Goal: Task Accomplishment & Management: Use online tool/utility

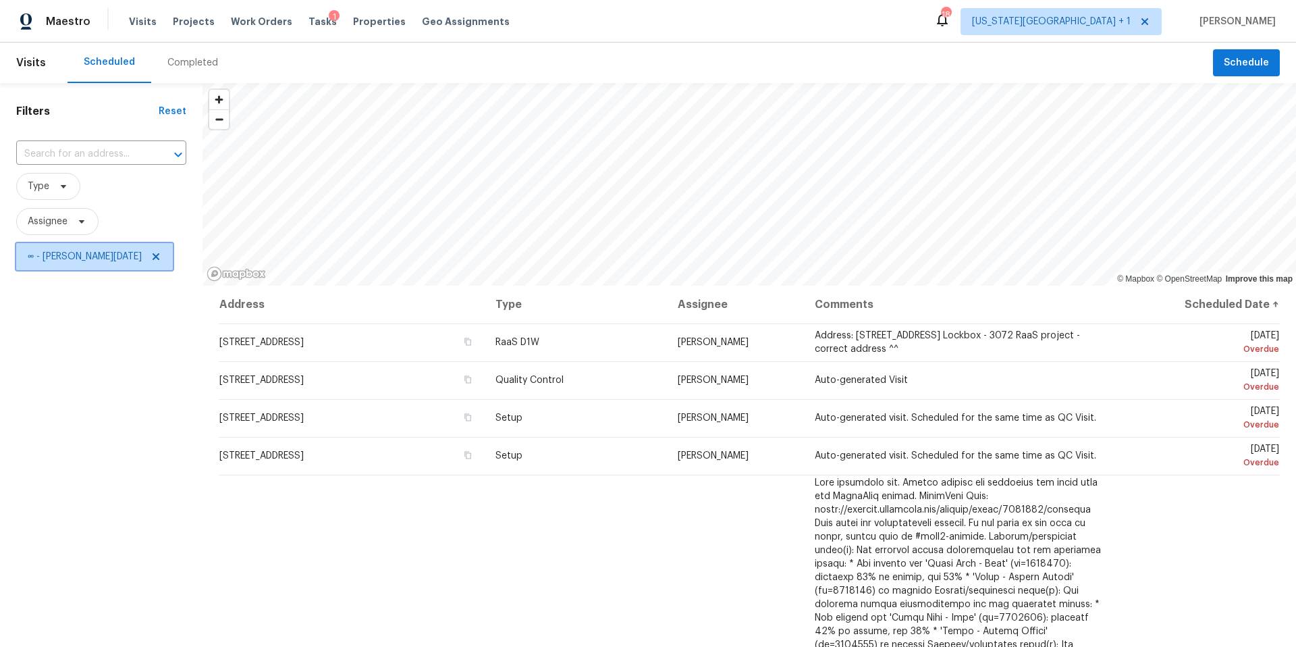
click at [151, 251] on icon at bounding box center [156, 256] width 11 height 11
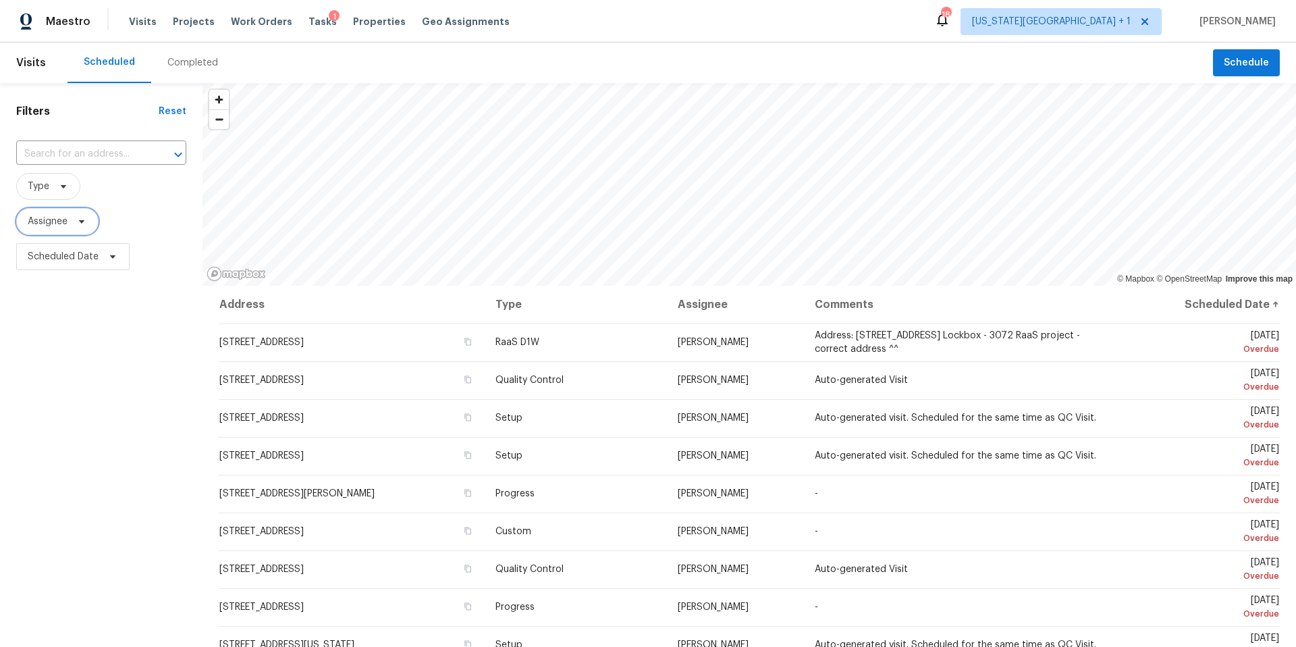
click at [84, 230] on span "Assignee" at bounding box center [57, 221] width 82 height 27
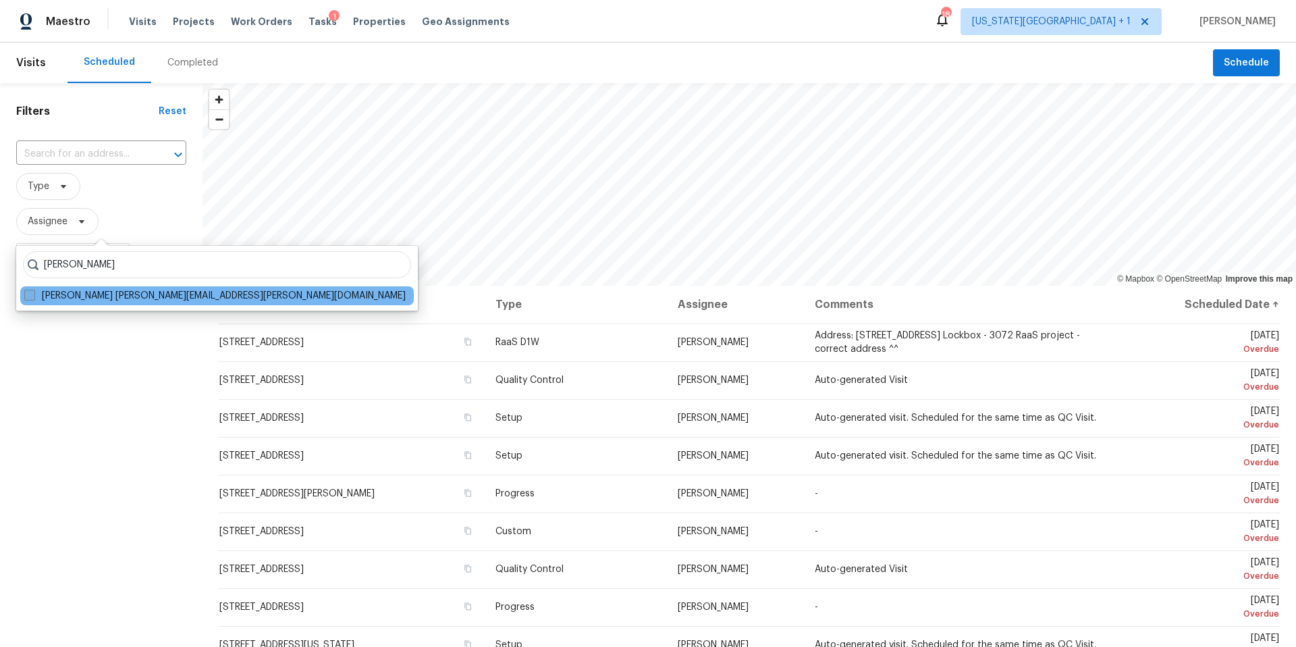
type input "[PERSON_NAME]"
click at [125, 291] on label "[PERSON_NAME] [PERSON_NAME][EMAIL_ADDRESS][PERSON_NAME][DOMAIN_NAME]" at bounding box center [214, 296] width 381 height 14
click at [33, 291] on input "[PERSON_NAME] [PERSON_NAME][EMAIL_ADDRESS][PERSON_NAME][DOMAIN_NAME]" at bounding box center [28, 293] width 9 height 9
checkbox input "true"
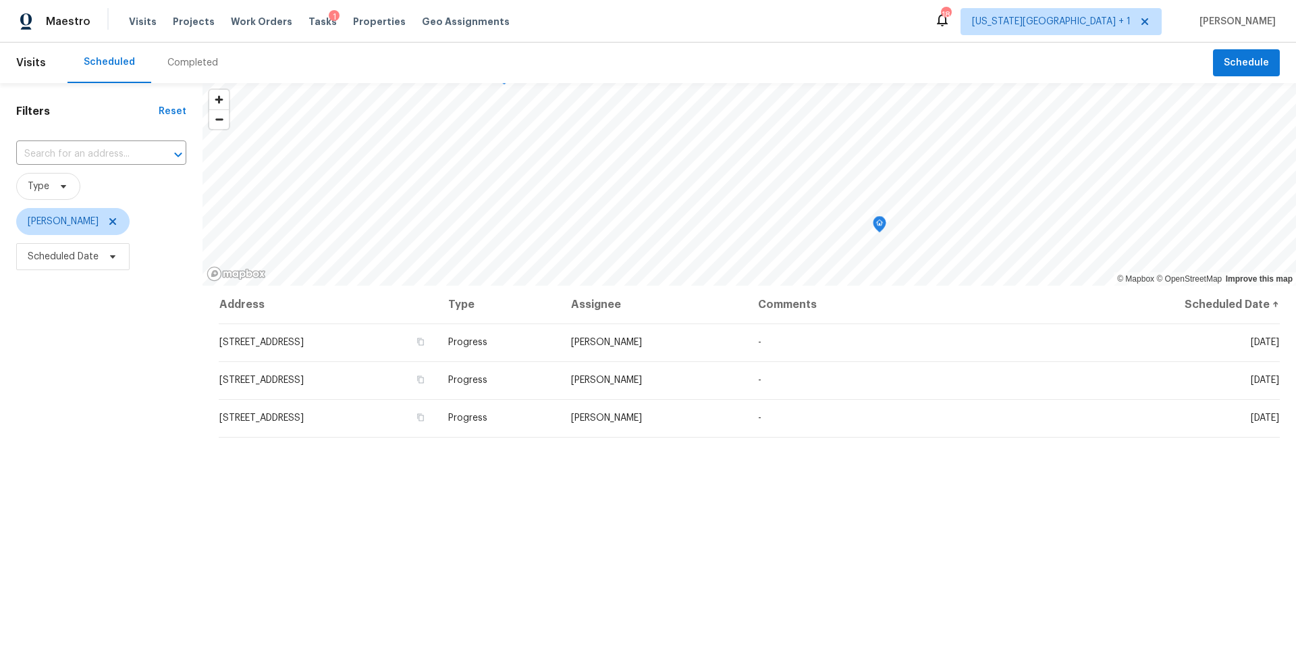
click at [880, 225] on icon "Map marker" at bounding box center [880, 225] width 12 height 16
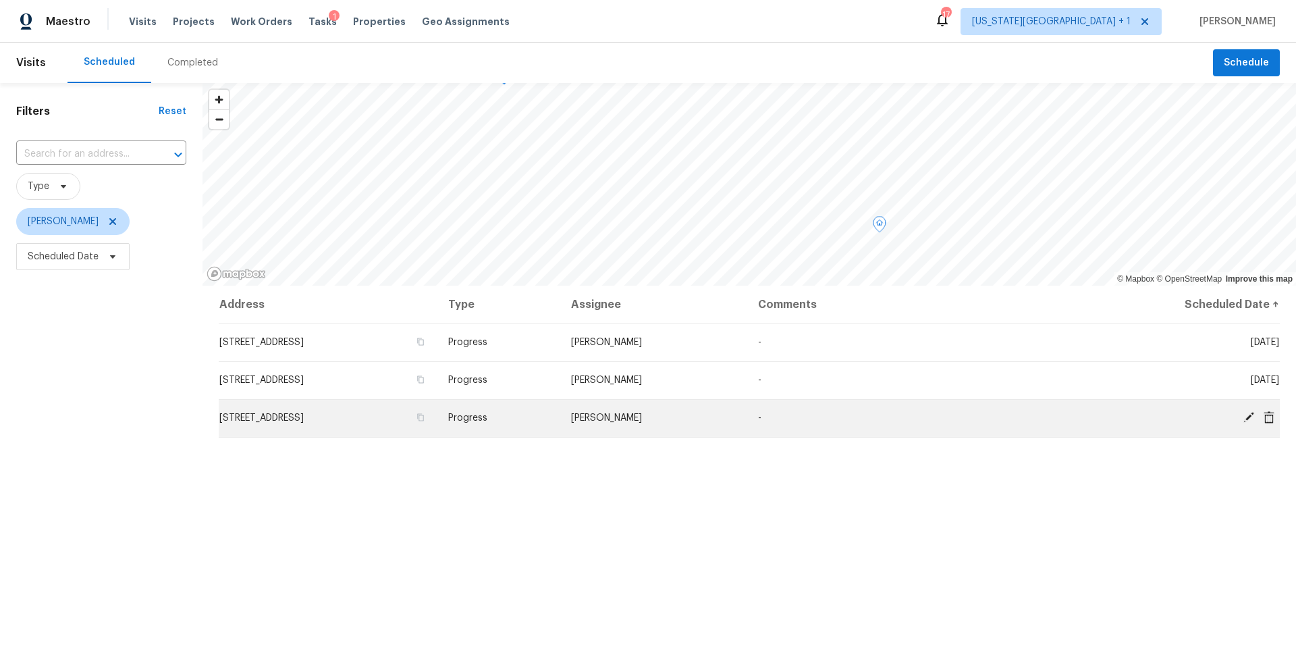
click at [1272, 421] on icon at bounding box center [1269, 416] width 11 height 12
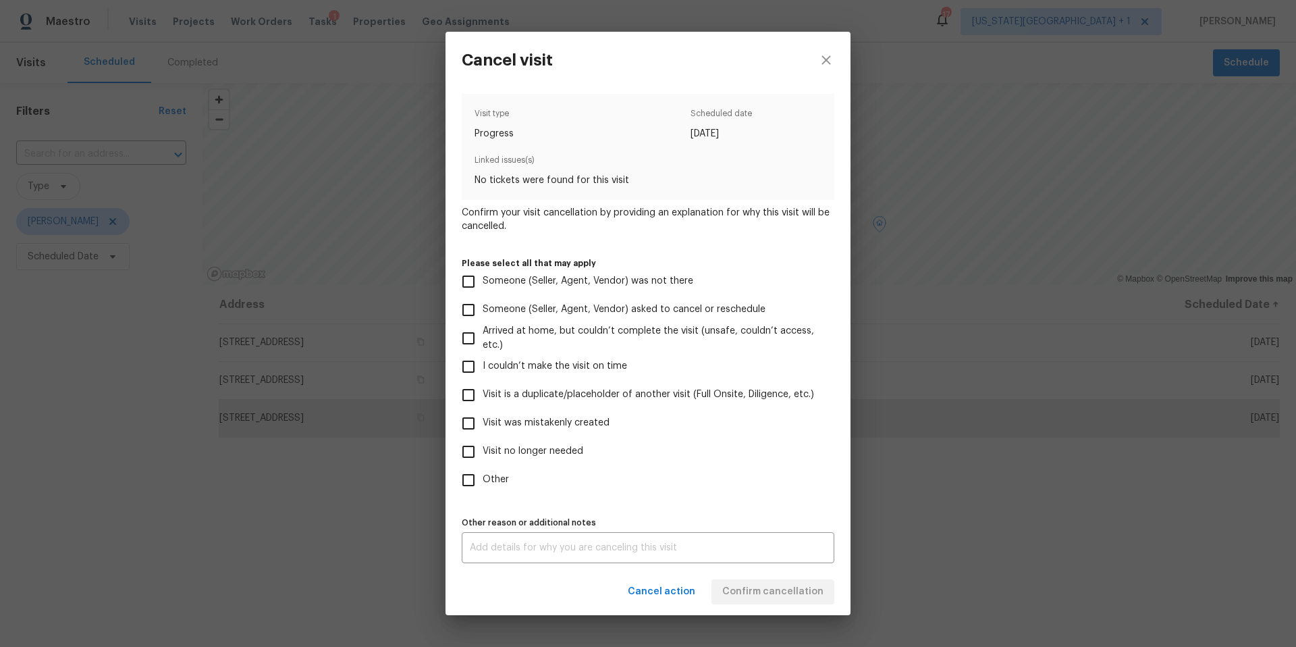
click at [529, 449] on span "Visit no longer needed" at bounding box center [533, 451] width 101 height 14
click at [483, 449] on input "Visit no longer needed" at bounding box center [468, 451] width 28 height 28
checkbox input "true"
click at [533, 547] on textarea at bounding box center [648, 547] width 356 height 9
type textarea "duplicate"
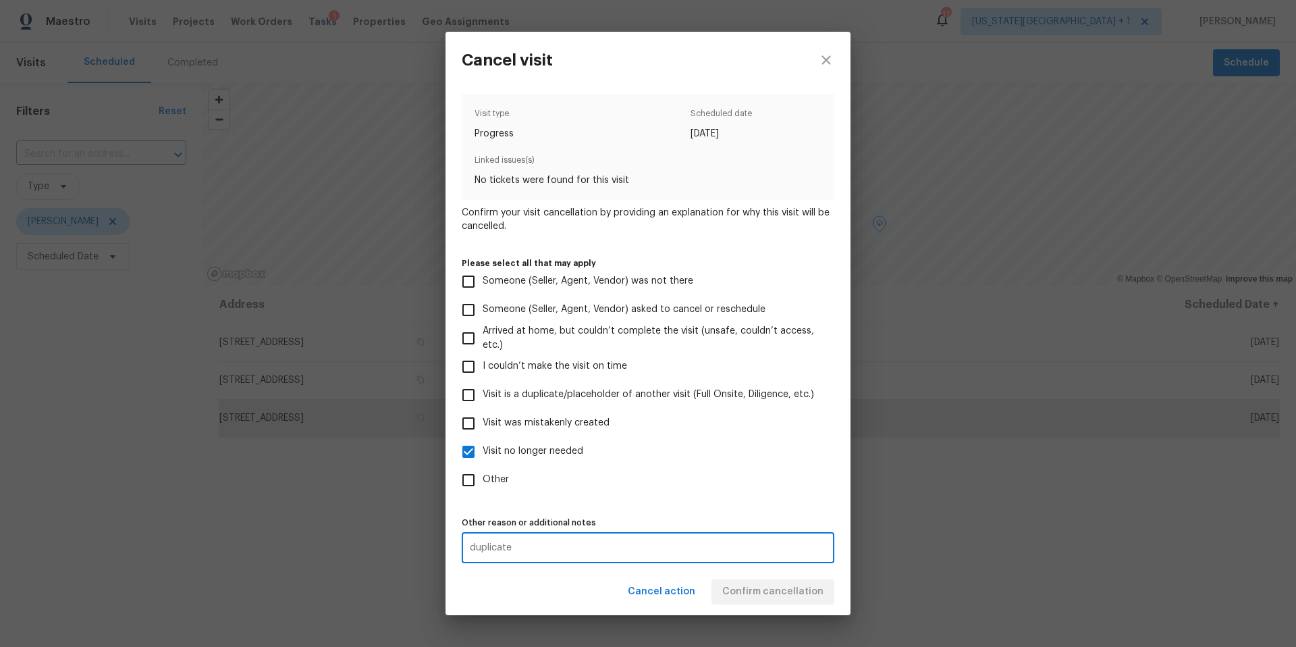
click at [736, 561] on div "duplicate x Other reason or additional notes" at bounding box center [648, 547] width 373 height 31
click at [749, 594] on span "Confirm cancellation" at bounding box center [772, 591] width 101 height 17
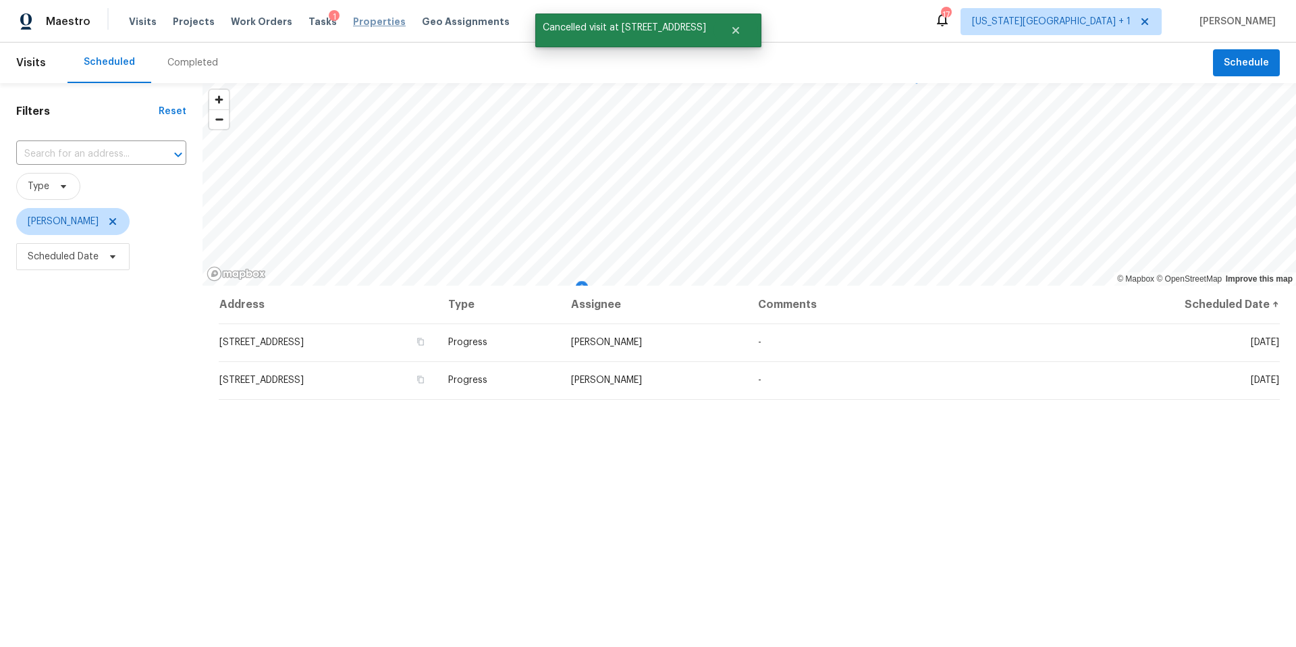
click at [363, 24] on span "Properties" at bounding box center [379, 22] width 53 height 14
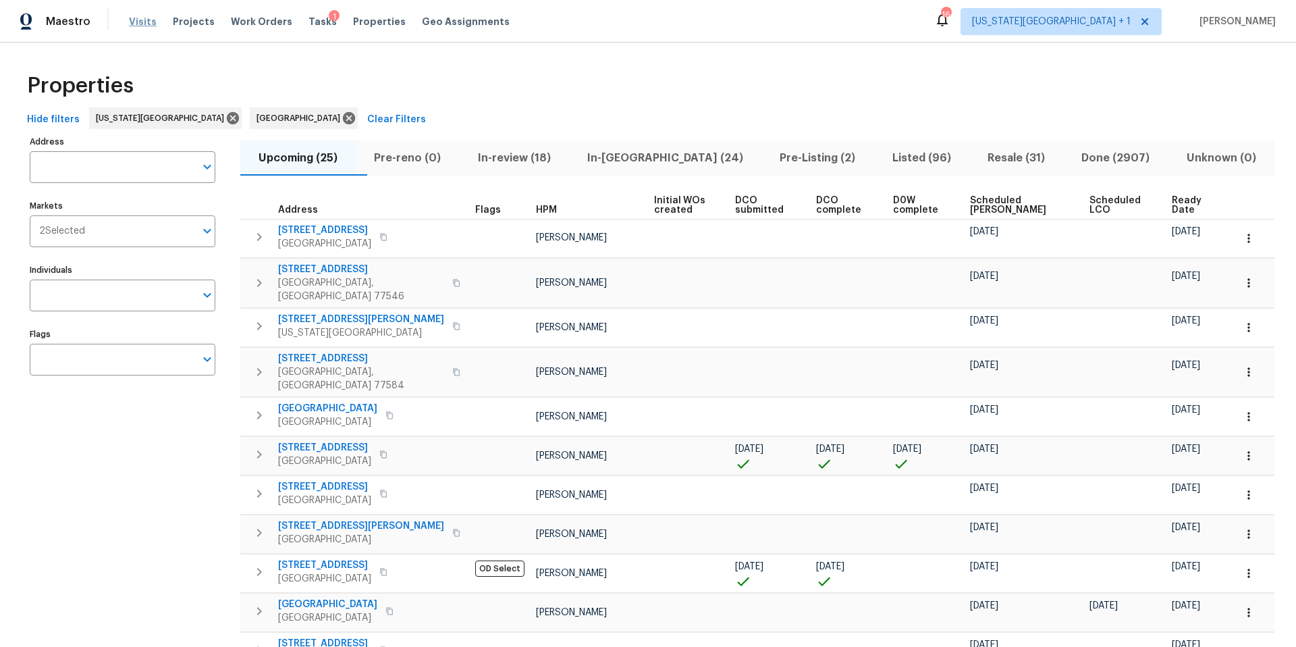
click at [144, 25] on span "Visits" at bounding box center [143, 22] width 28 height 14
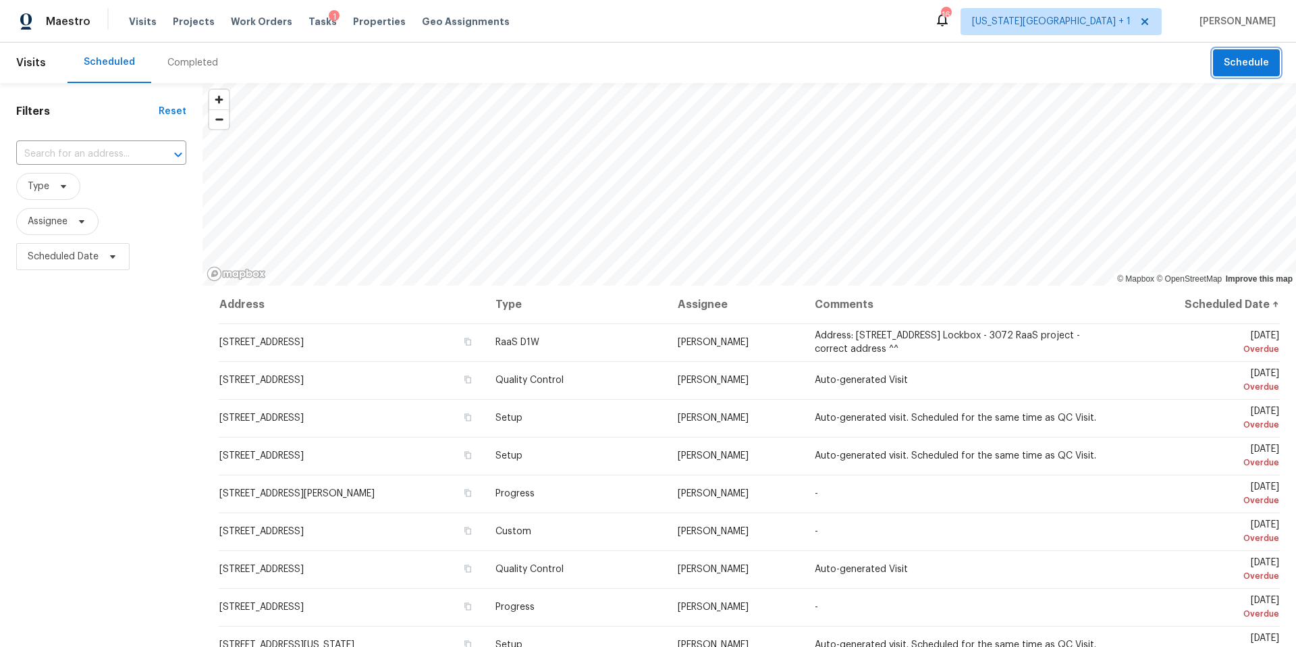
click at [1240, 63] on span "Schedule" at bounding box center [1246, 63] width 45 height 17
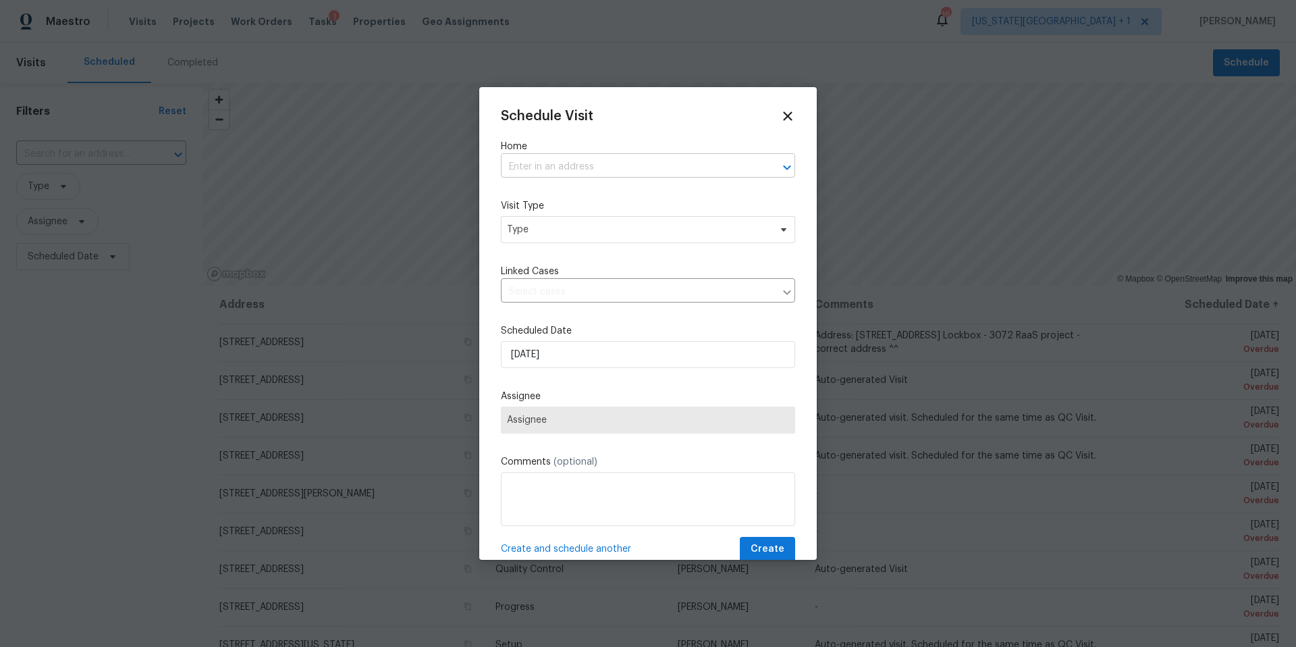
click at [707, 166] on input "text" at bounding box center [629, 167] width 257 height 21
type input "6906"
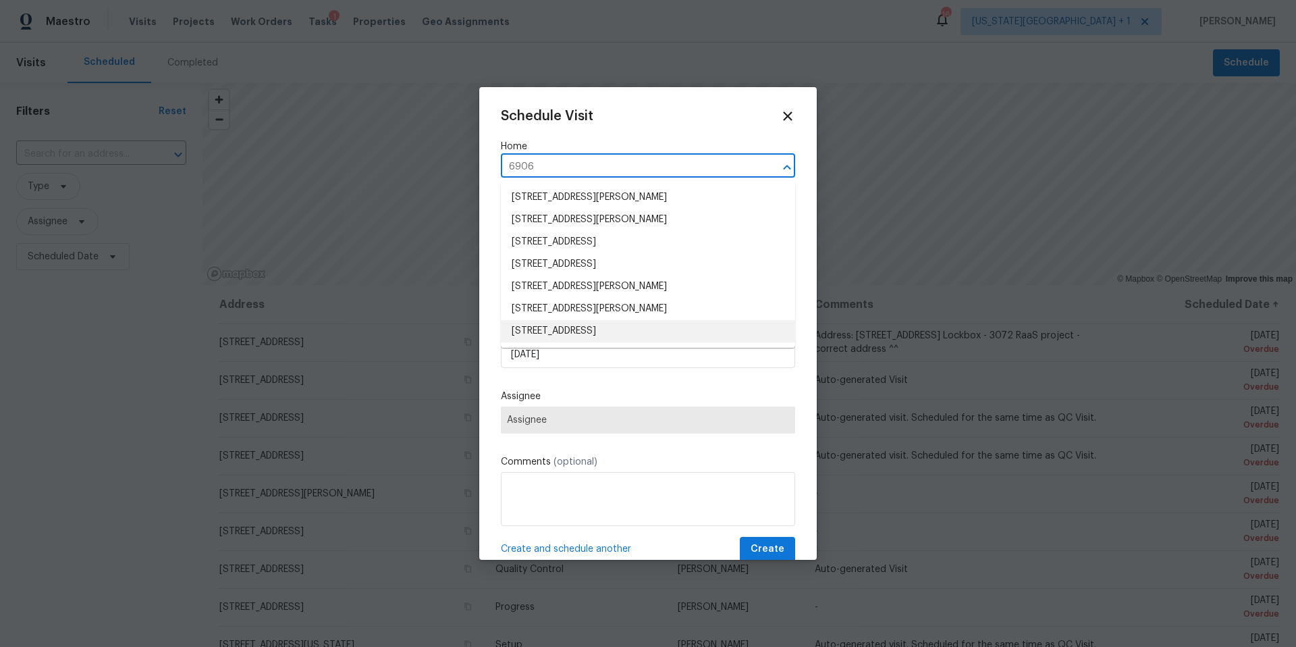
click at [573, 331] on li "[STREET_ADDRESS]" at bounding box center [648, 331] width 294 height 22
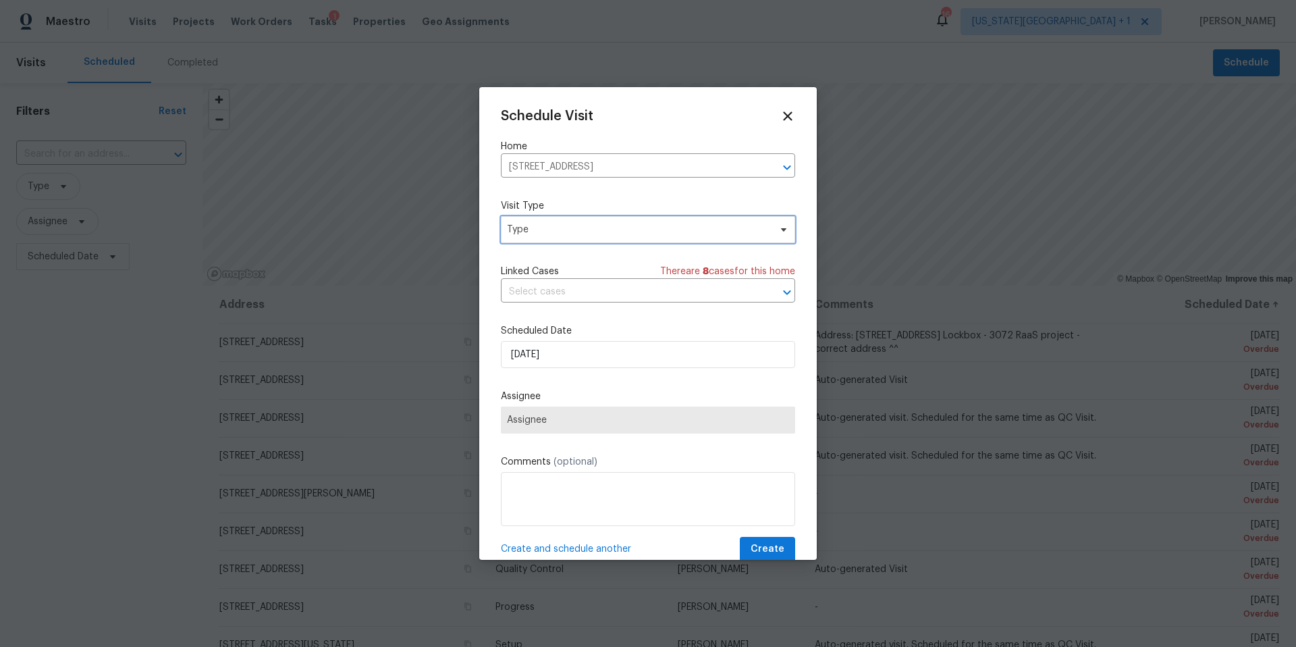
click at [577, 225] on span "Type" at bounding box center [638, 230] width 263 height 14
type input "pro"
click at [543, 315] on div "Progress" at bounding box center [528, 313] width 39 height 14
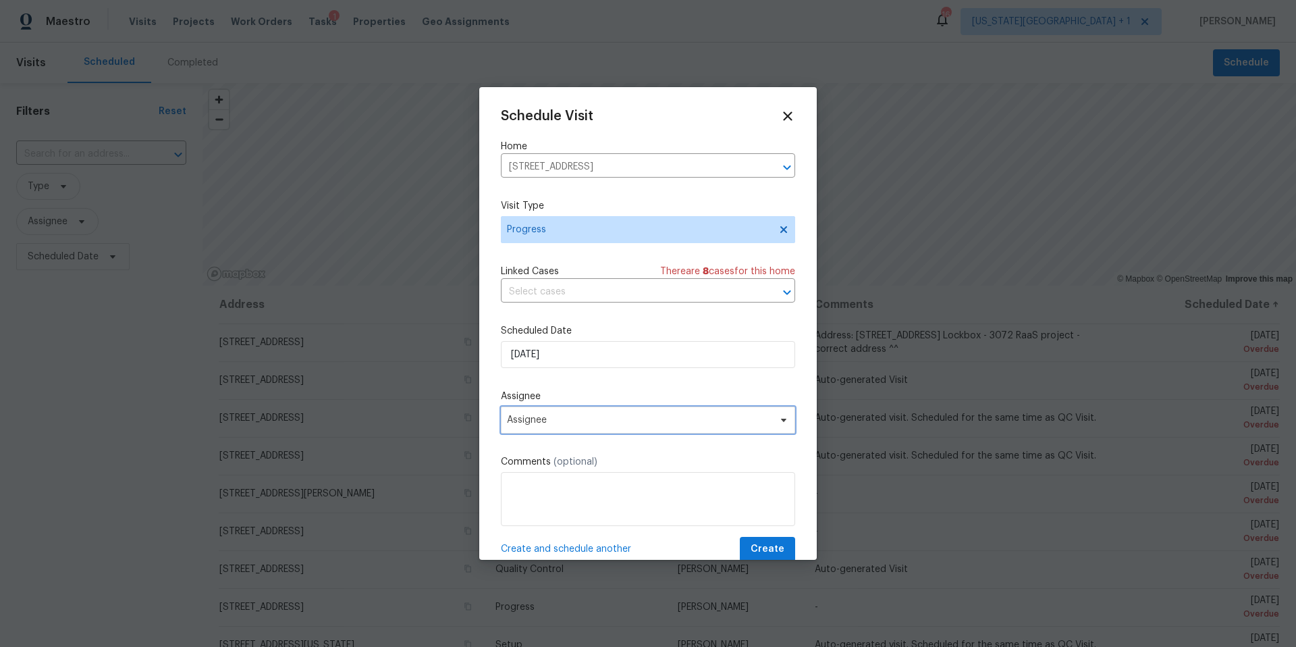
click at [569, 423] on span "Assignee" at bounding box center [639, 419] width 265 height 11
type input "[PERSON_NAME]"
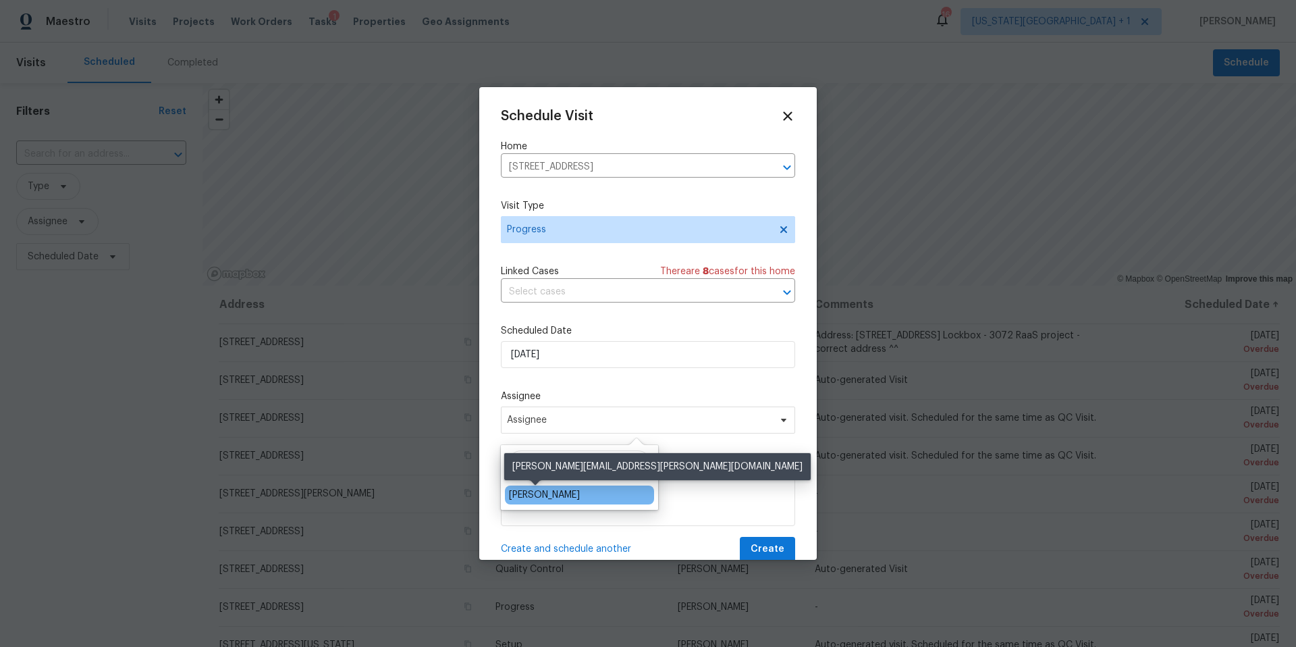
click at [540, 497] on div "[PERSON_NAME]" at bounding box center [544, 495] width 71 height 14
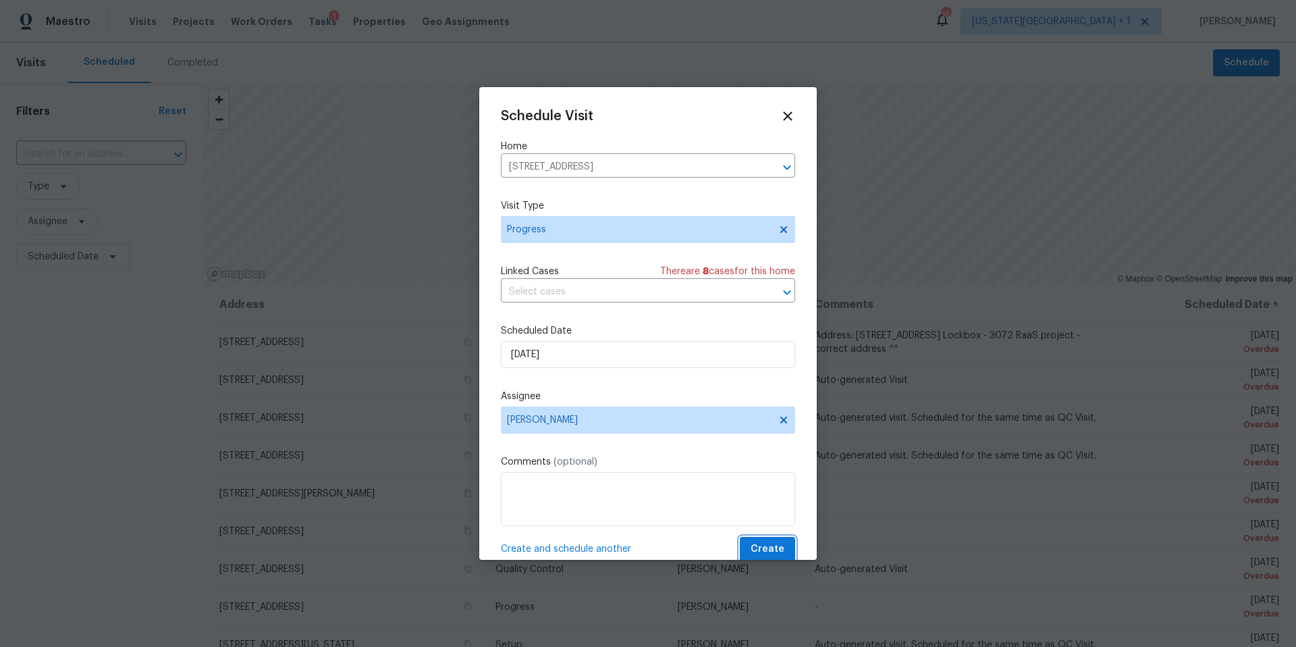
click at [785, 554] on button "Create" at bounding box center [767, 549] width 55 height 25
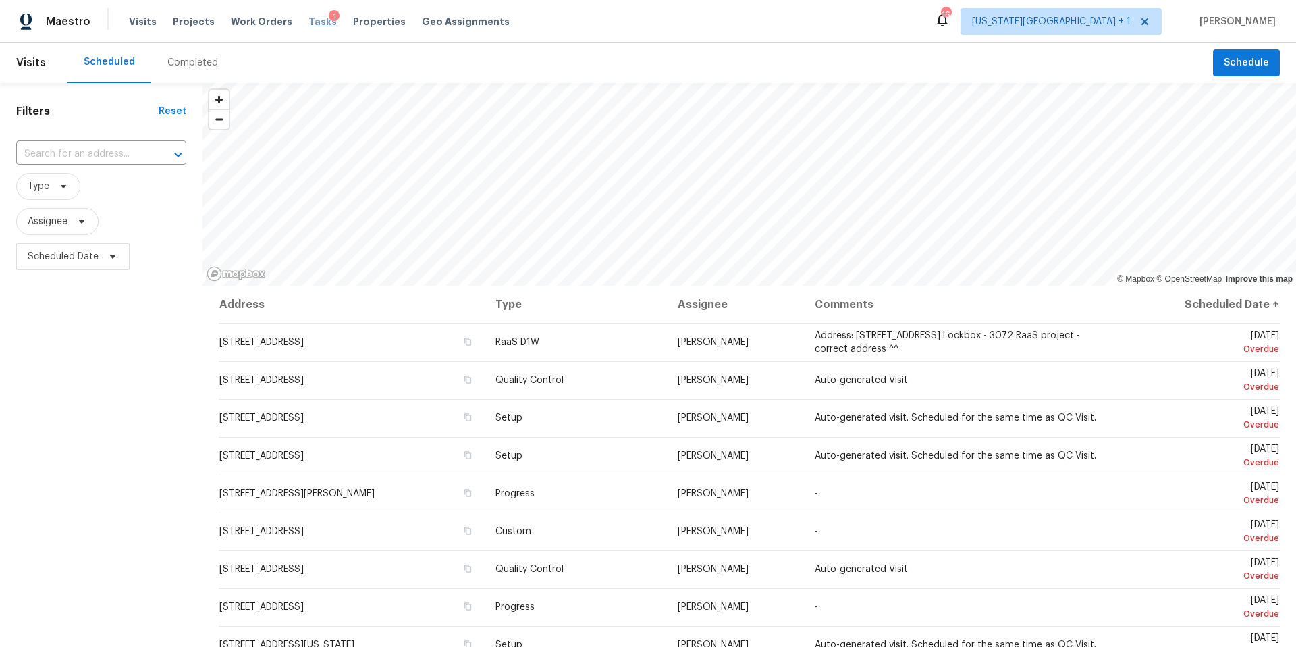
click at [309, 24] on span "Tasks" at bounding box center [323, 21] width 28 height 9
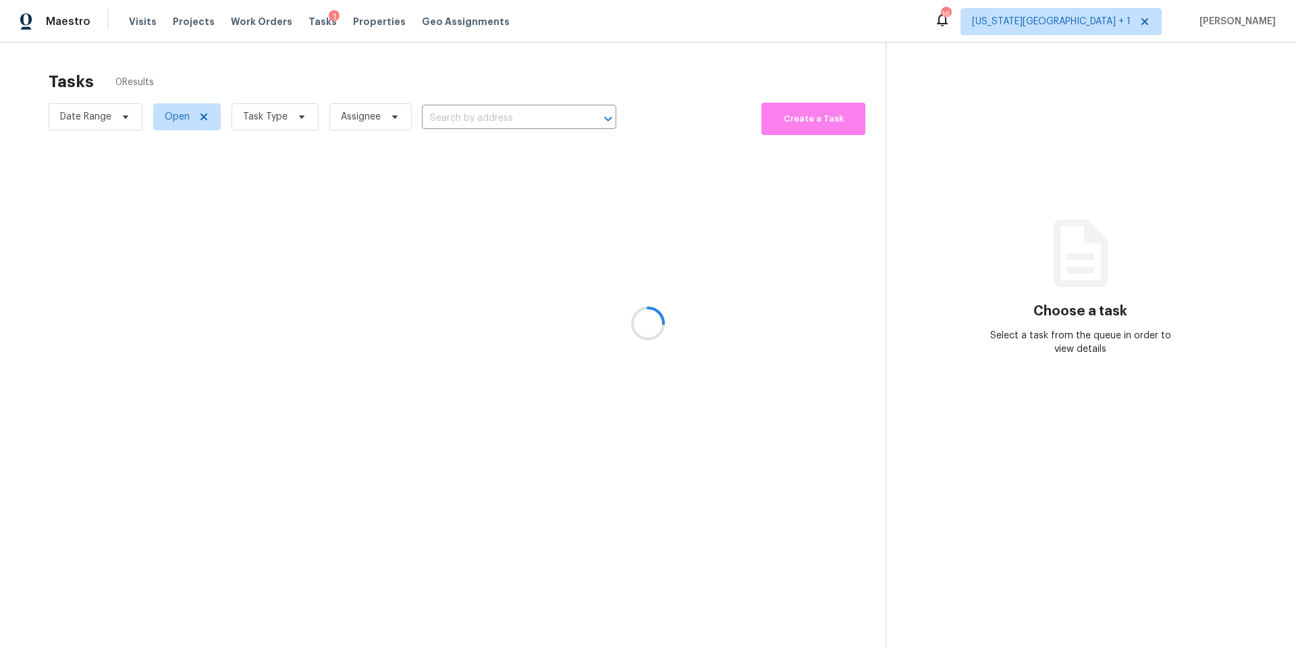
click at [274, 118] on div at bounding box center [648, 323] width 1296 height 647
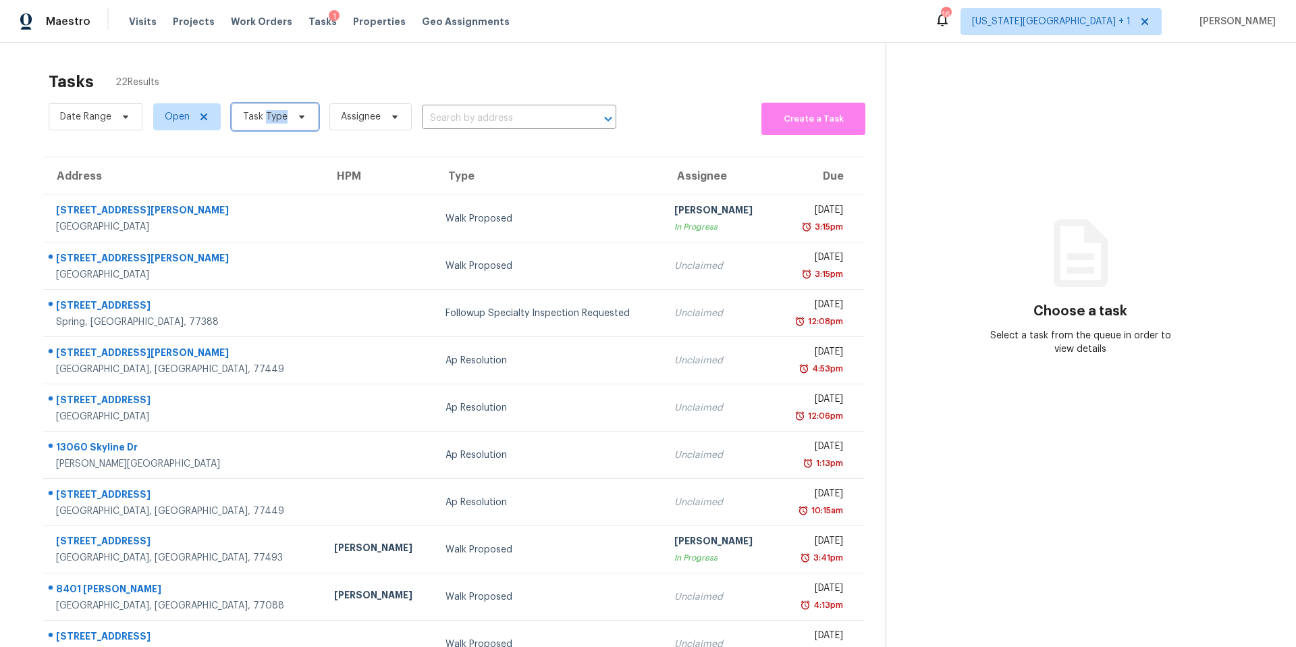
click at [274, 117] on span "Task Type" at bounding box center [265, 117] width 45 height 14
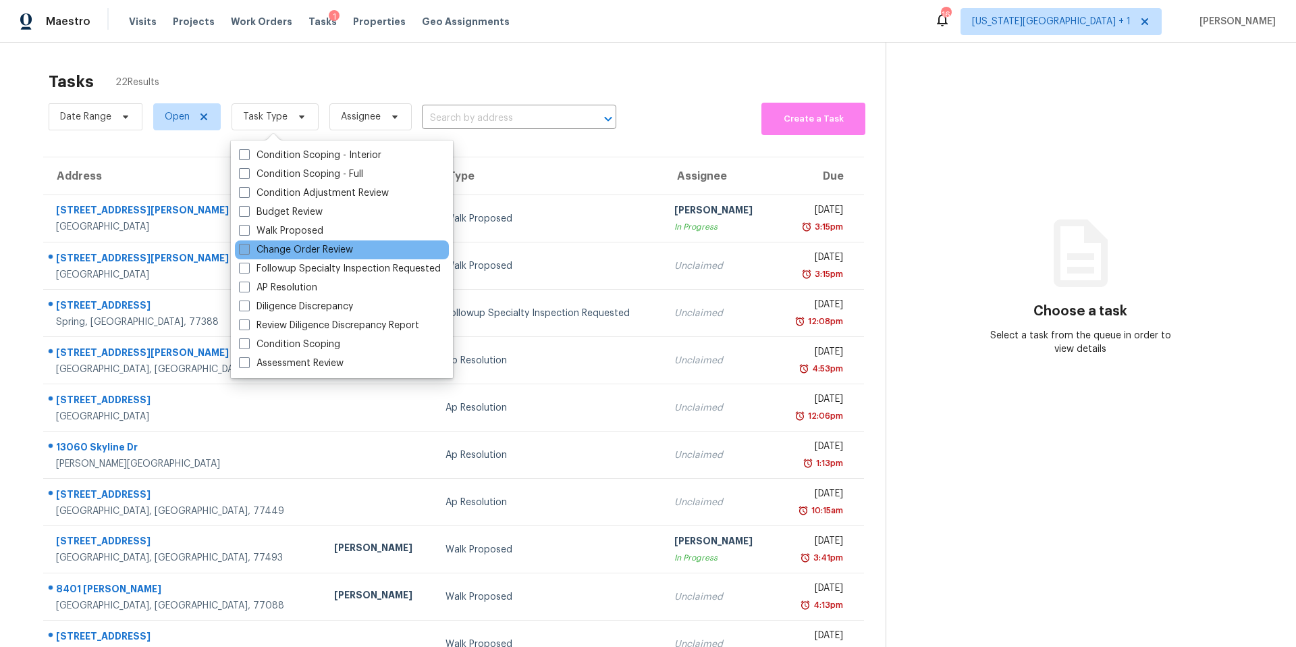
click at [264, 244] on label "Change Order Review" at bounding box center [296, 250] width 114 height 14
click at [248, 244] on input "Change Order Review" at bounding box center [243, 247] width 9 height 9
checkbox input "true"
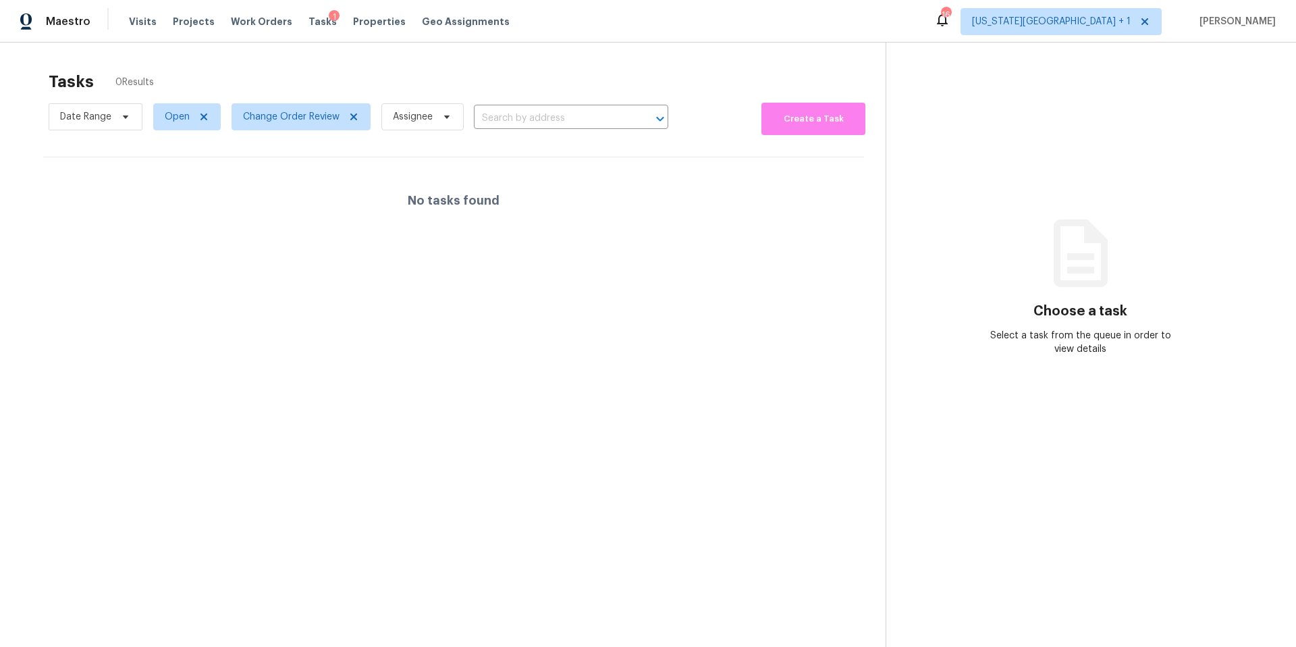
click at [333, 82] on div "Tasks 0 Results" at bounding box center [467, 81] width 837 height 35
click at [302, 126] on span "Change Order Review" at bounding box center [301, 116] width 139 height 27
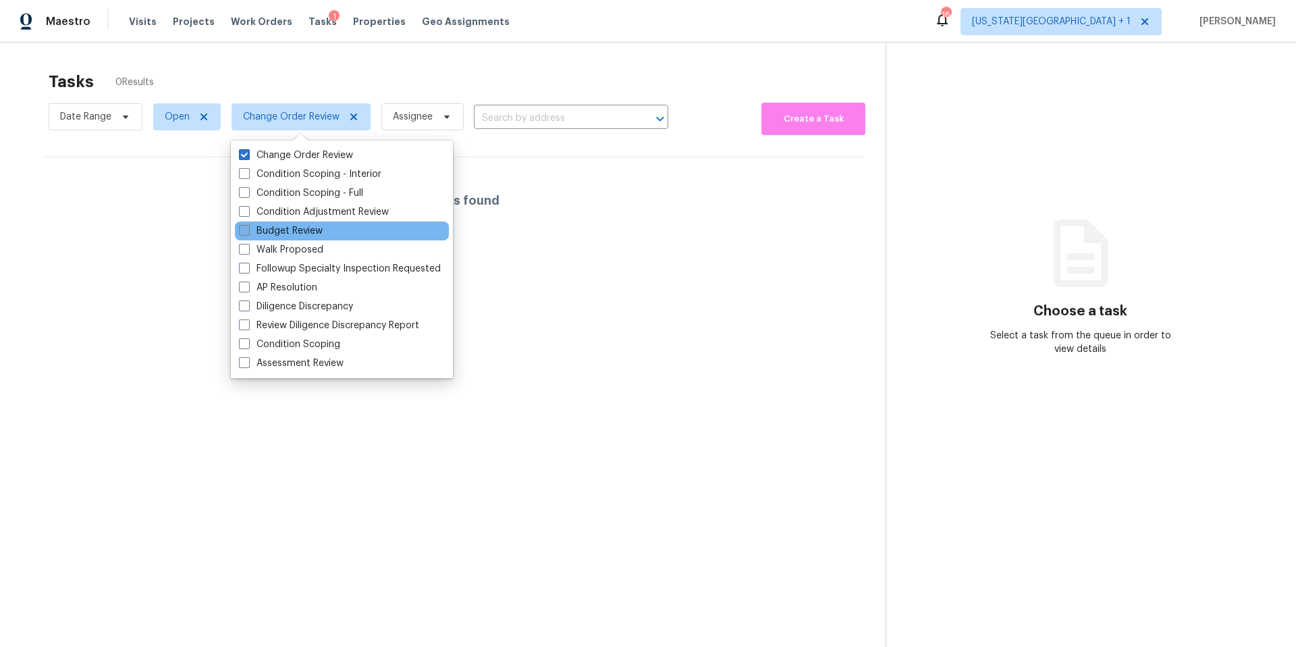
click at [279, 225] on label "Budget Review" at bounding box center [281, 231] width 84 height 14
click at [248, 225] on input "Budget Review" at bounding box center [243, 228] width 9 height 9
checkbox input "true"
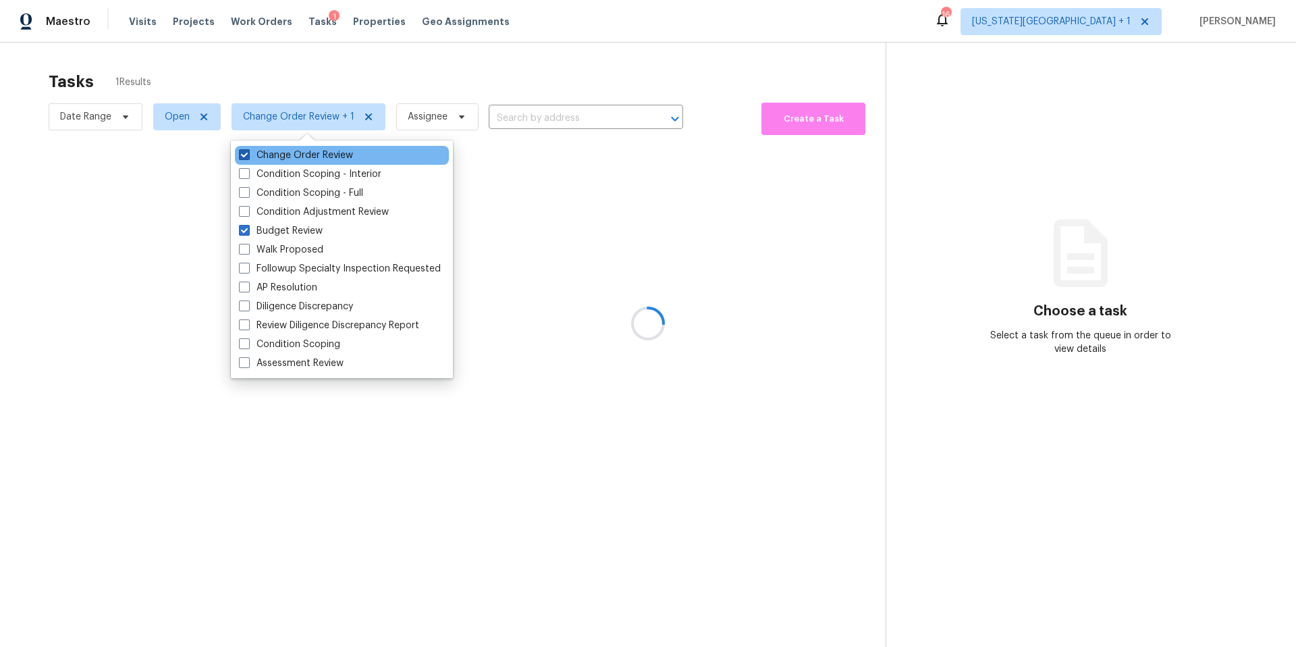
click at [282, 157] on label "Change Order Review" at bounding box center [296, 156] width 114 height 14
click at [248, 157] on input "Change Order Review" at bounding box center [243, 153] width 9 height 9
checkbox input "false"
click at [285, 88] on div at bounding box center [648, 323] width 1296 height 647
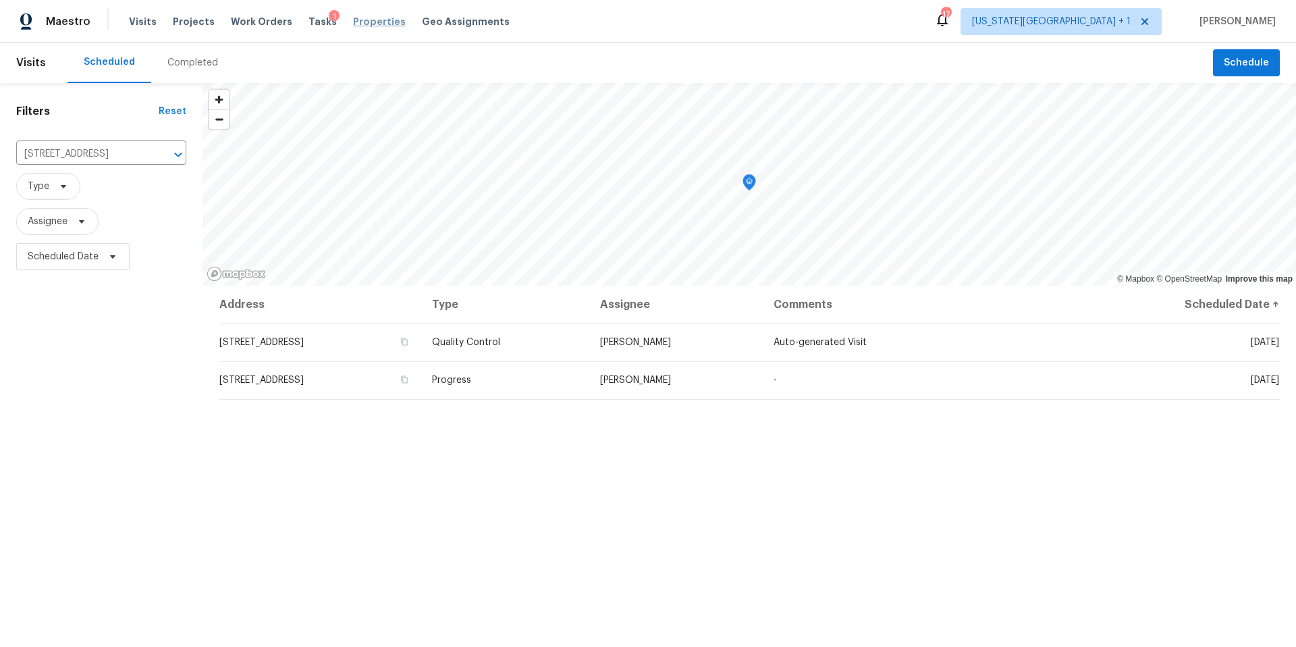
click at [353, 26] on span "Properties" at bounding box center [379, 22] width 53 height 14
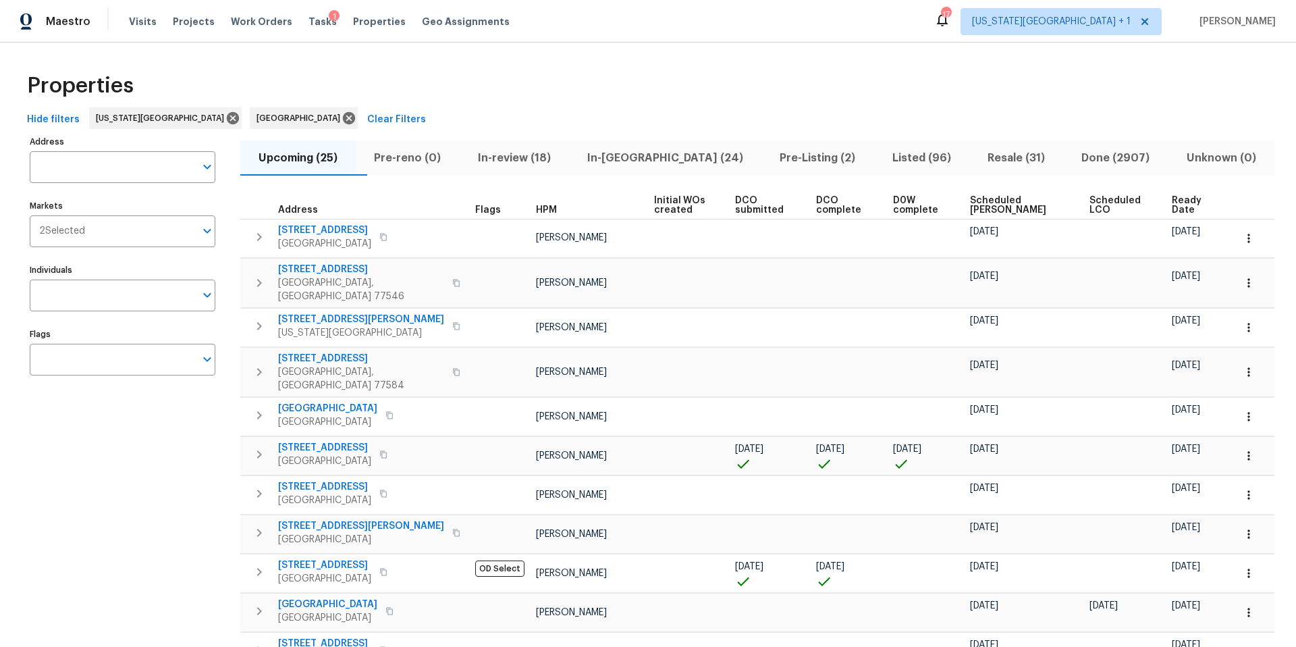
click at [641, 159] on span "In-[GEOGRAPHIC_DATA] (24)" at bounding box center [665, 158] width 176 height 19
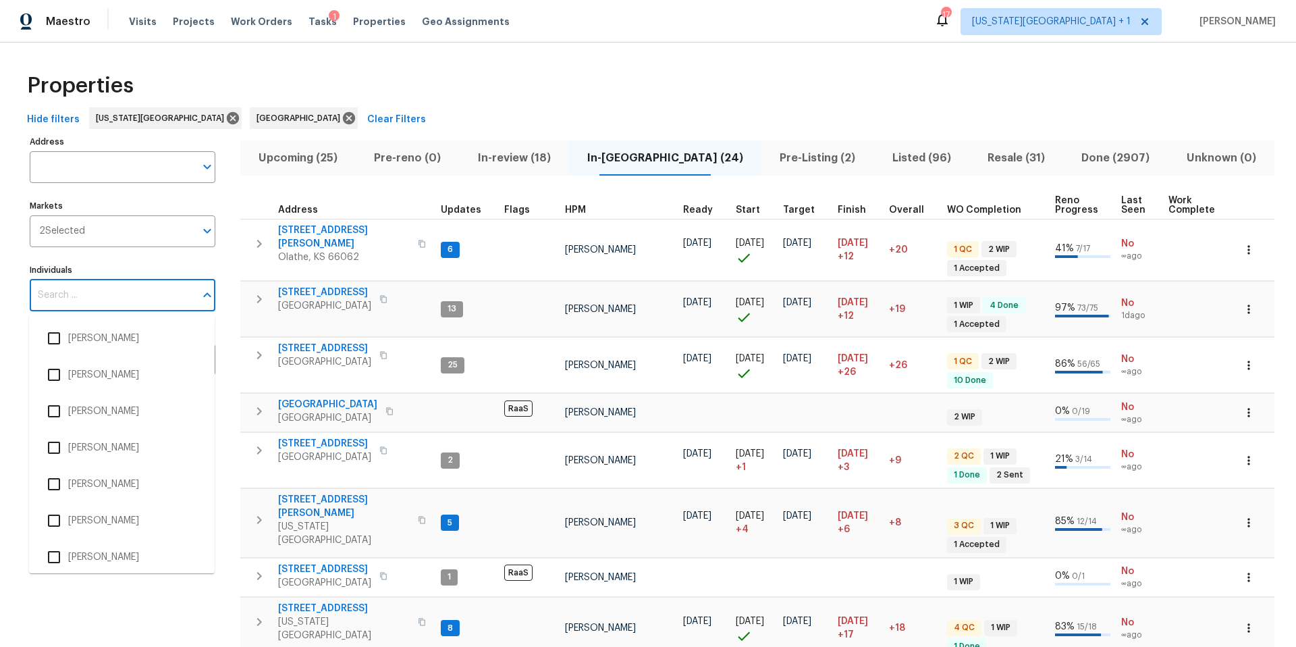
click at [142, 290] on input "Individuals" at bounding box center [112, 295] width 165 height 32
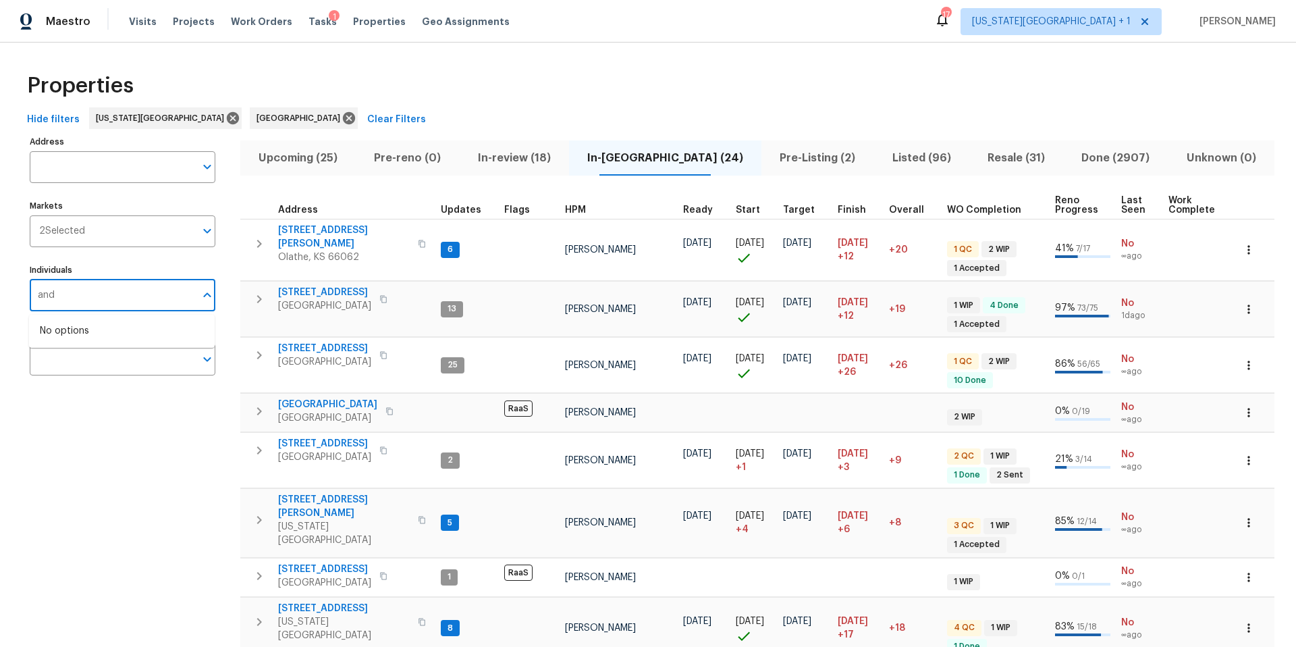
type input "andy"
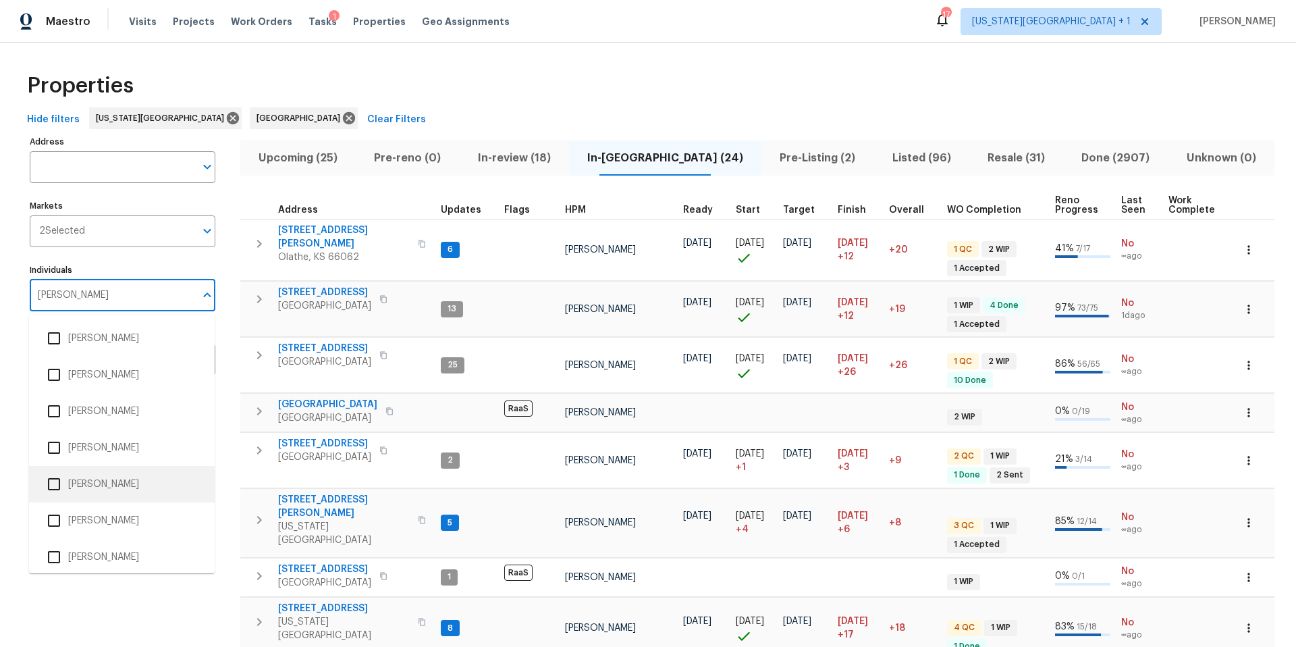
click at [101, 479] on li "[PERSON_NAME]" at bounding box center [122, 484] width 164 height 28
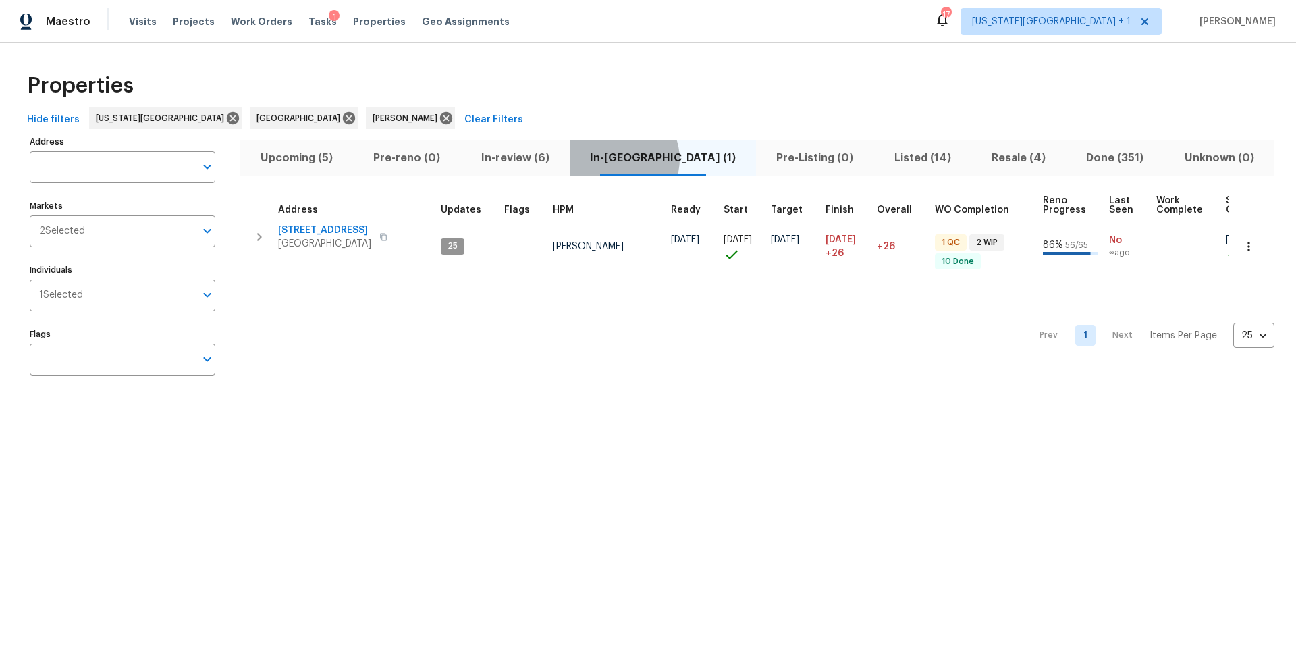
click at [648, 159] on span "In-reno (1)" at bounding box center [663, 158] width 170 height 19
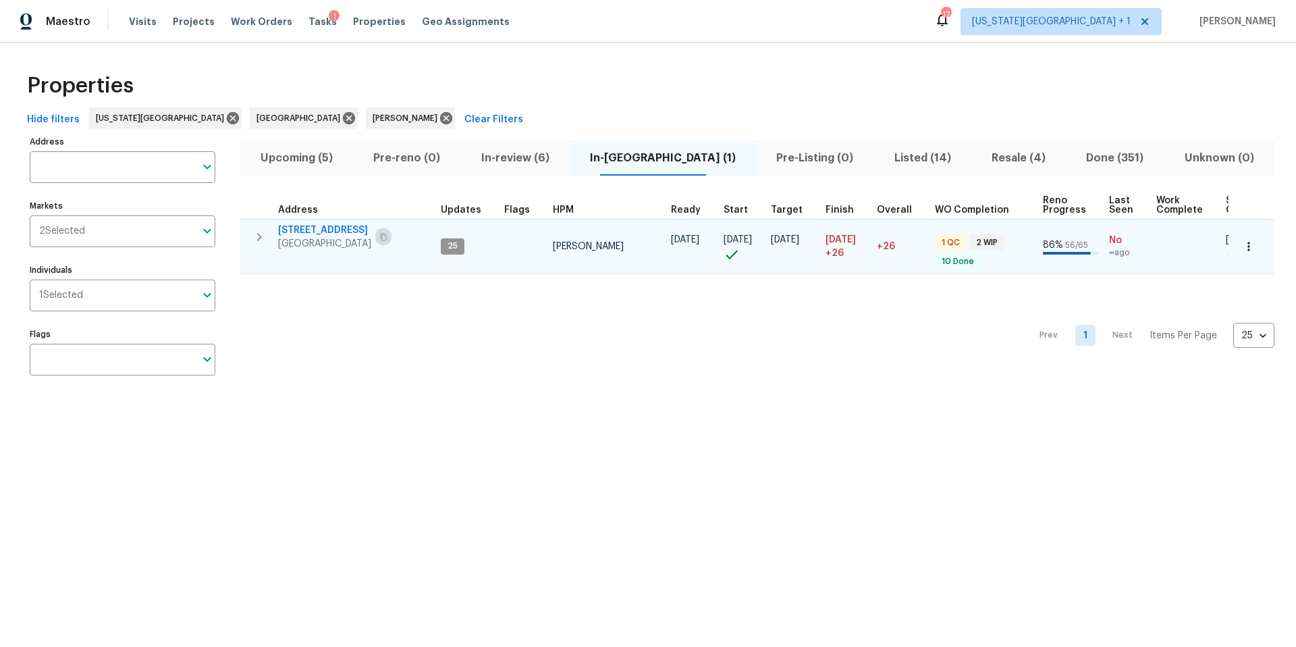
click at [387, 238] on icon "button" at bounding box center [383, 237] width 8 height 8
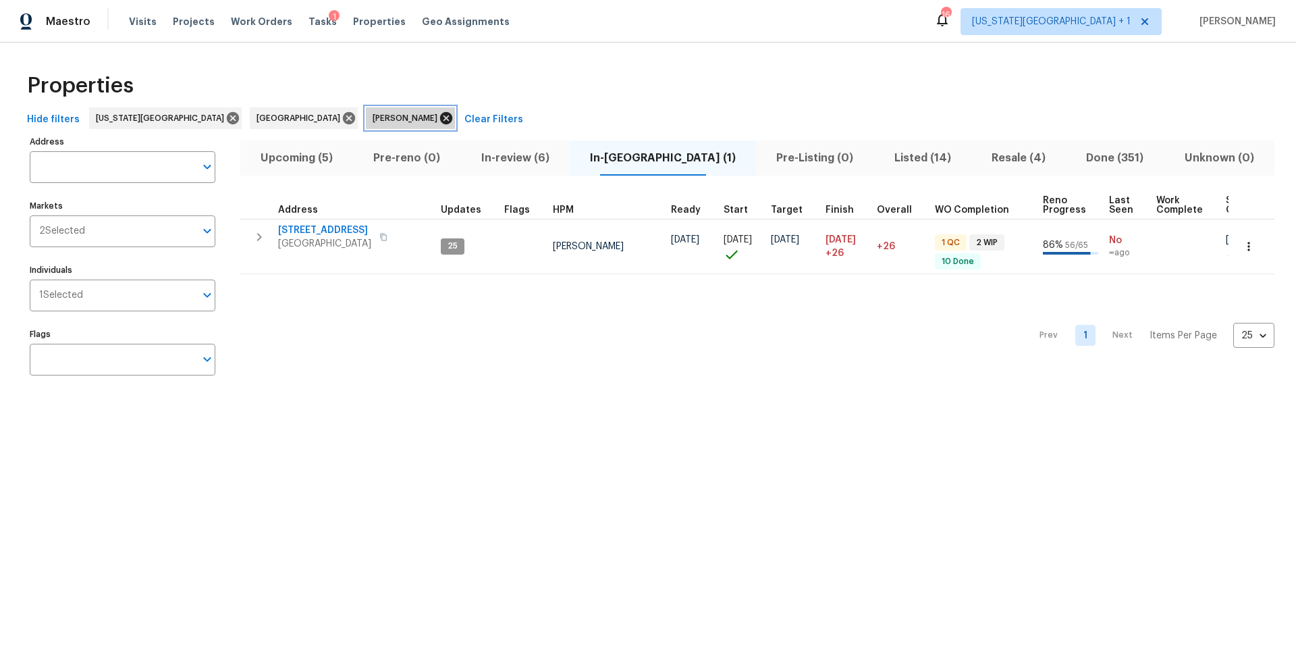
click at [440, 122] on icon at bounding box center [446, 118] width 12 height 12
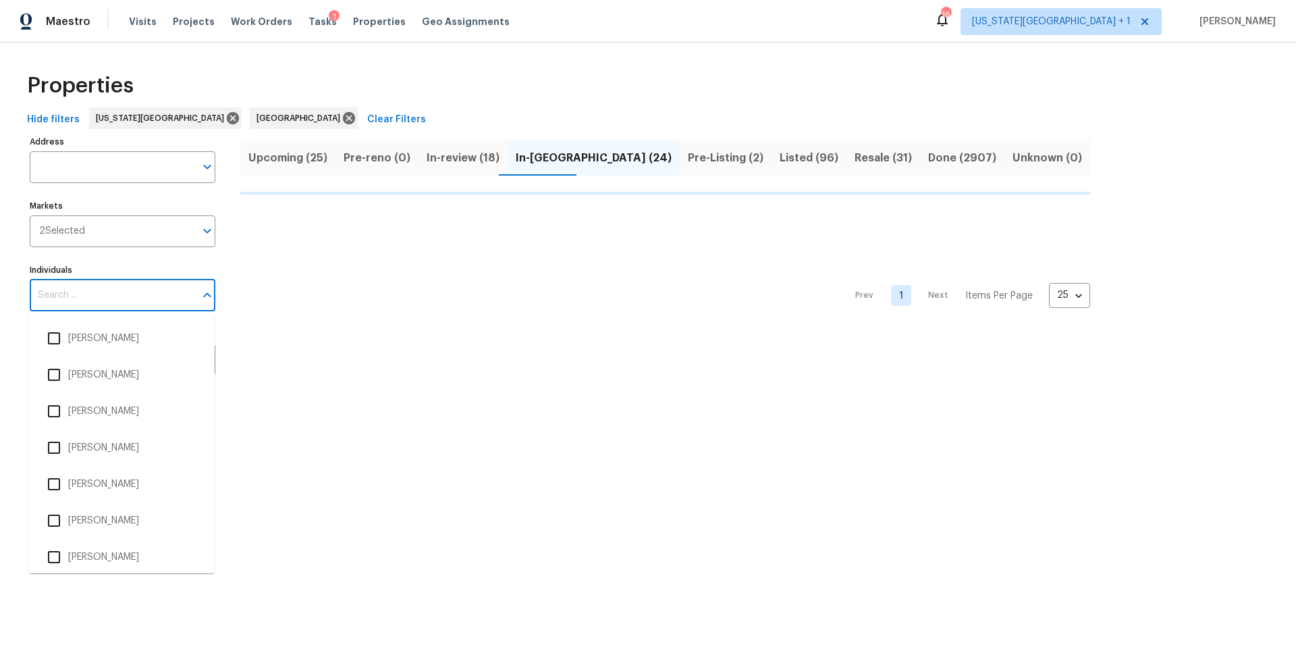
click at [107, 297] on input "Individuals" at bounding box center [112, 295] width 165 height 32
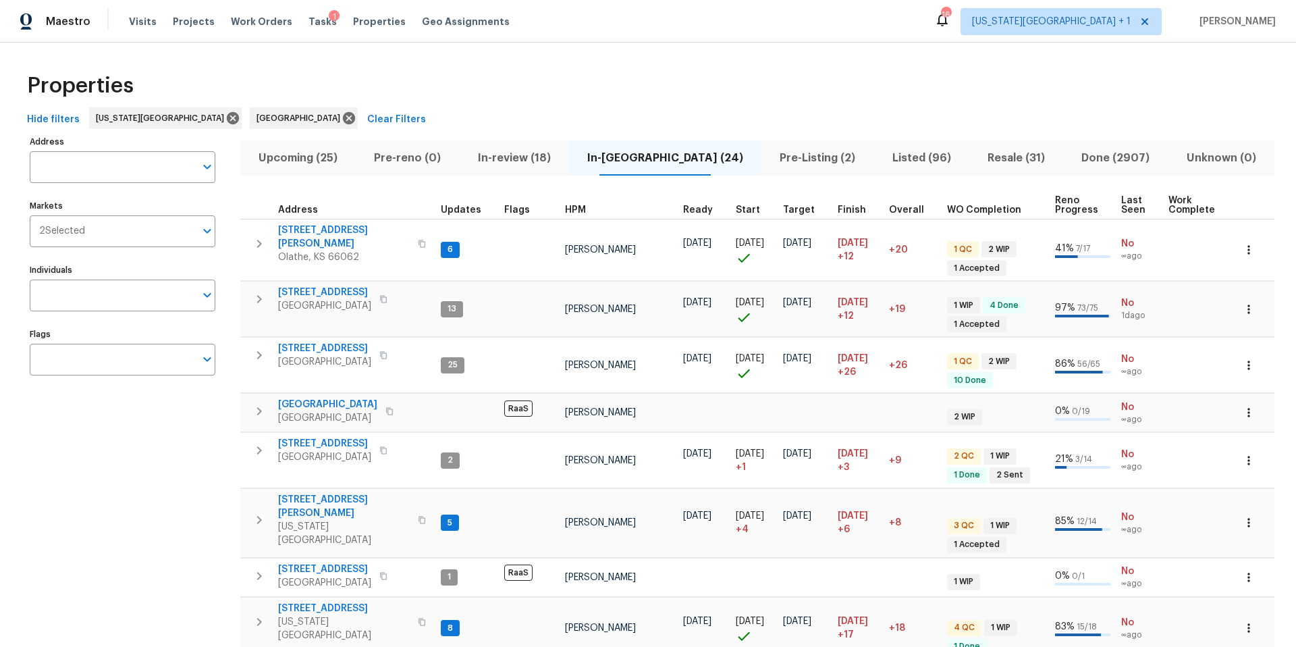
click at [107, 296] on input "Individuals" at bounding box center [112, 295] width 165 height 32
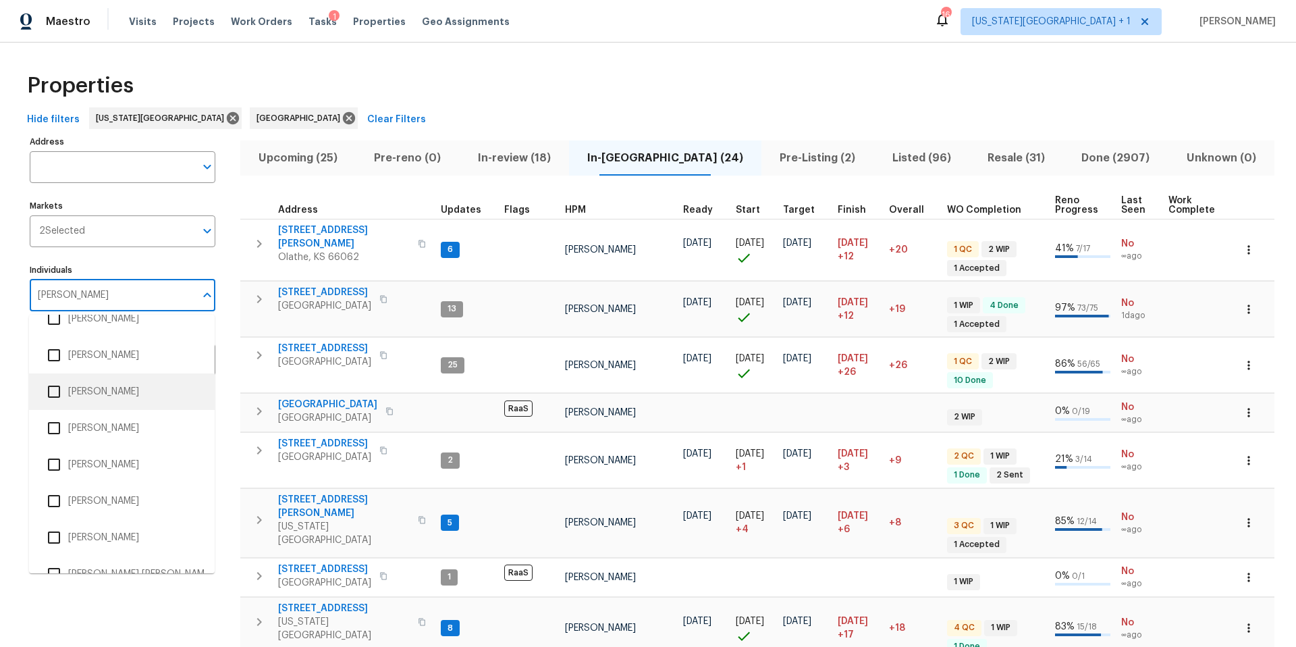
scroll to position [299, 0]
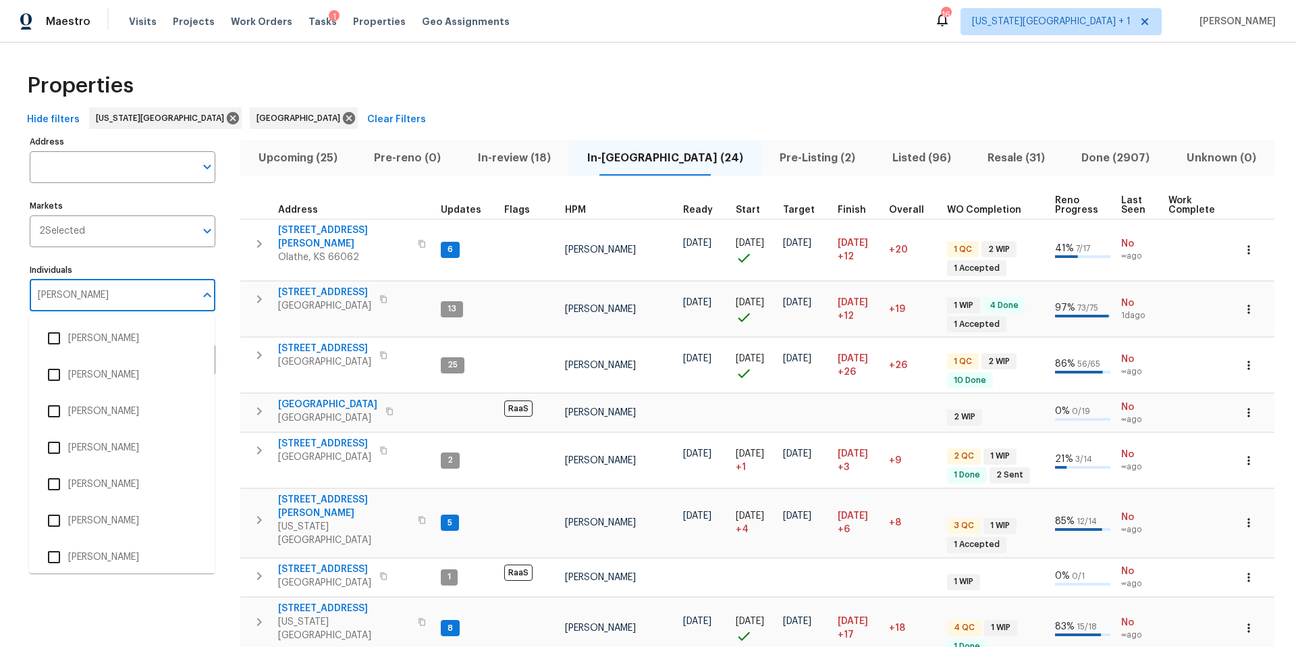
type input "joe"
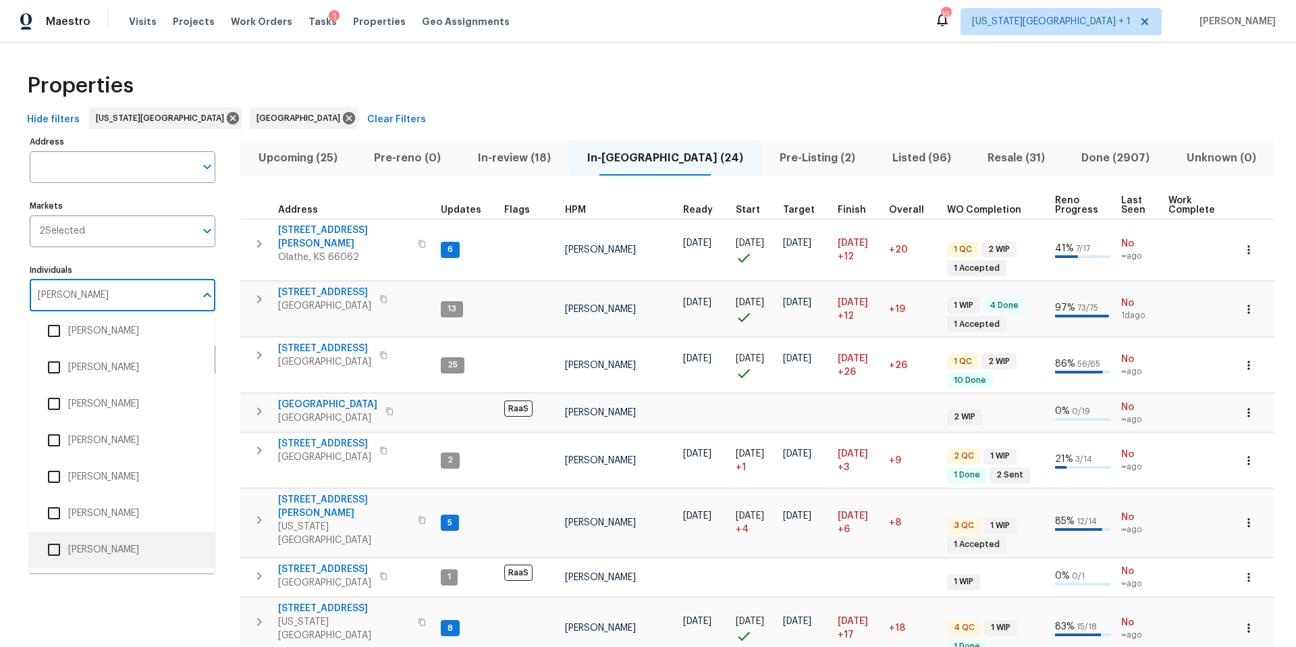
click at [95, 552] on li "Joe Wolfe" at bounding box center [122, 549] width 164 height 28
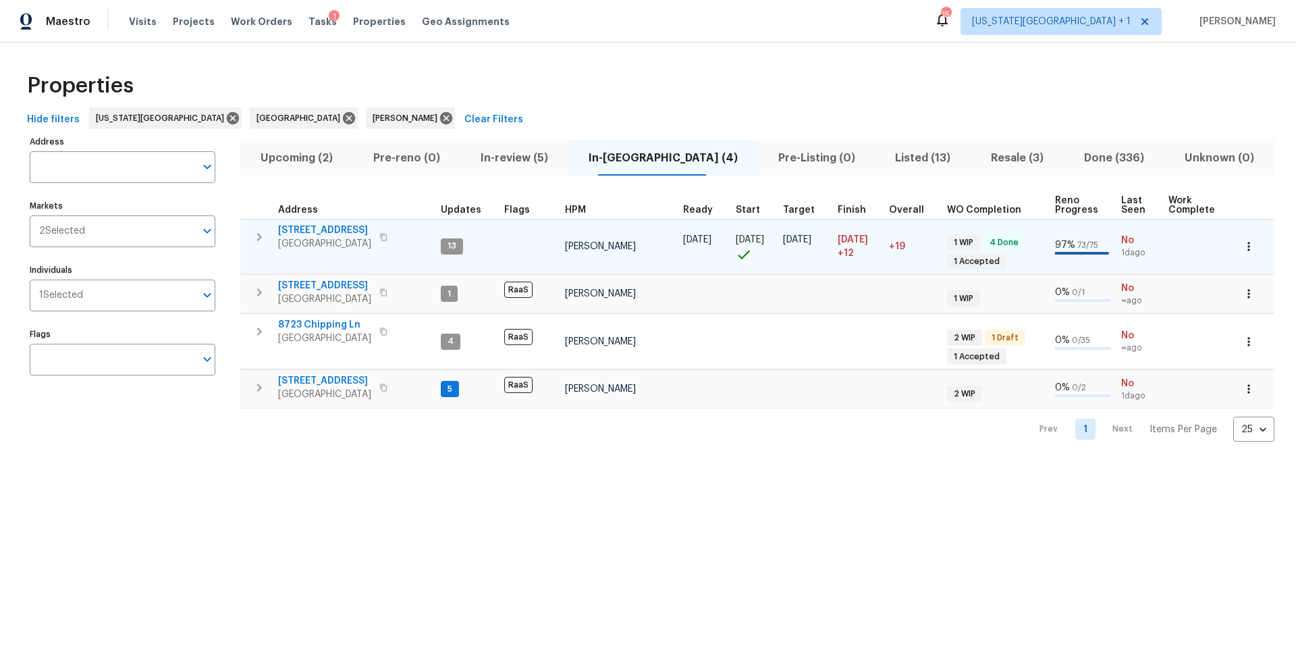
click at [386, 238] on icon "button" at bounding box center [383, 237] width 8 height 8
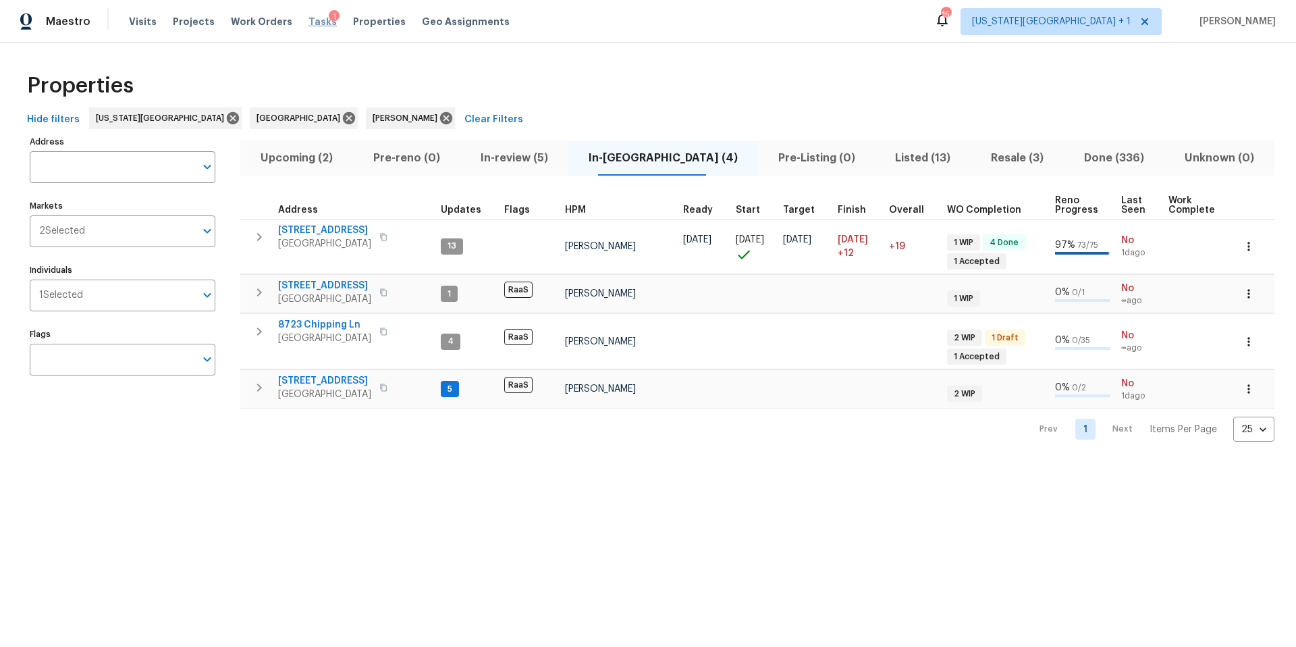
click at [309, 24] on span "Tasks" at bounding box center [323, 21] width 28 height 9
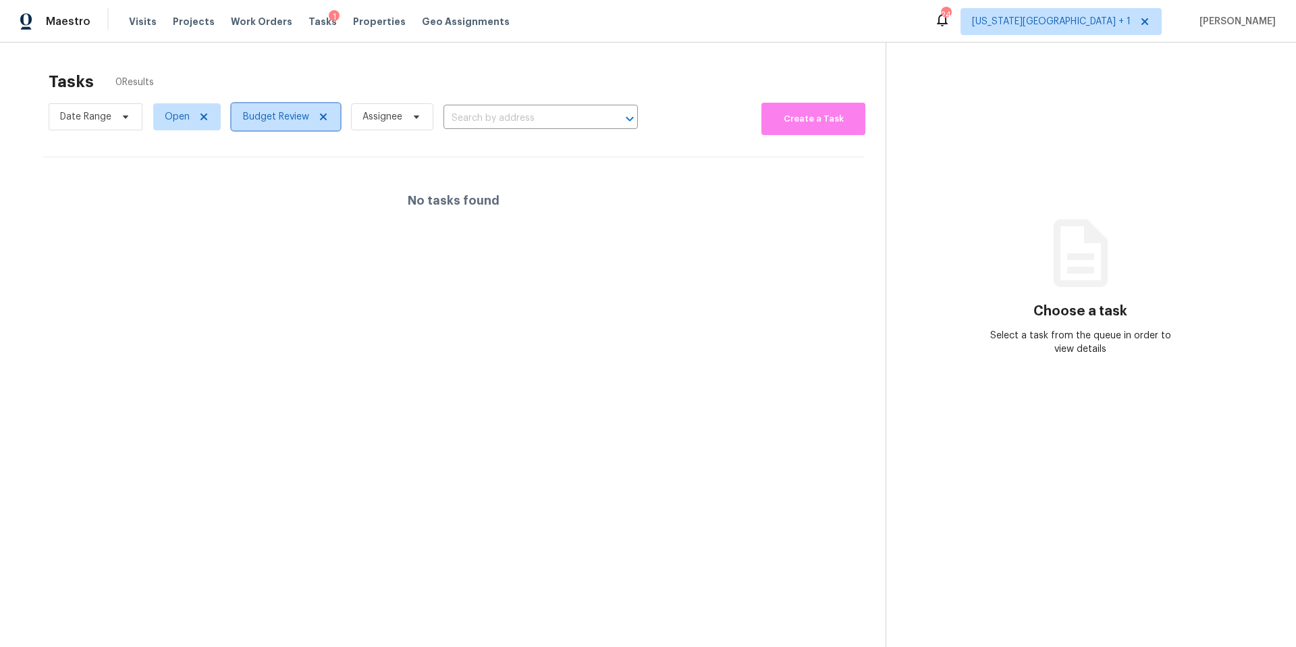
click at [279, 118] on span "Budget Review" at bounding box center [276, 117] width 66 height 14
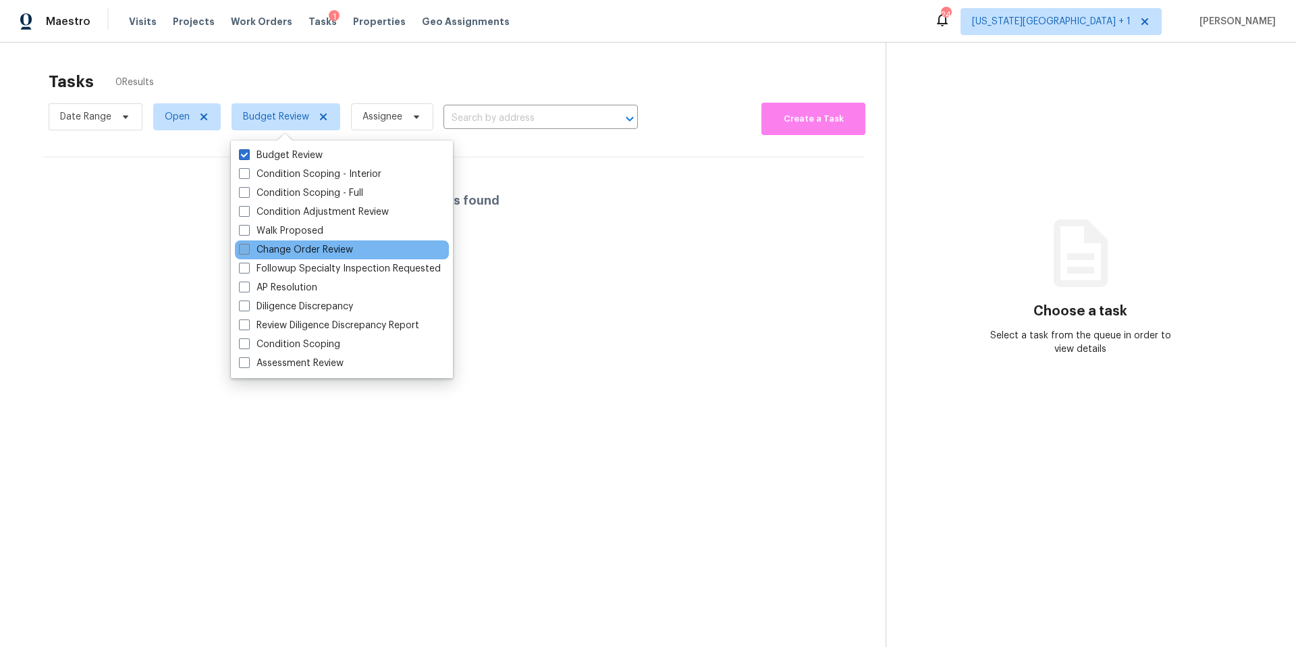
click at [257, 242] on div "Change Order Review" at bounding box center [342, 249] width 214 height 19
click at [256, 251] on label "Change Order Review" at bounding box center [296, 250] width 114 height 14
click at [248, 251] on input "Change Order Review" at bounding box center [243, 247] width 9 height 9
checkbox input "true"
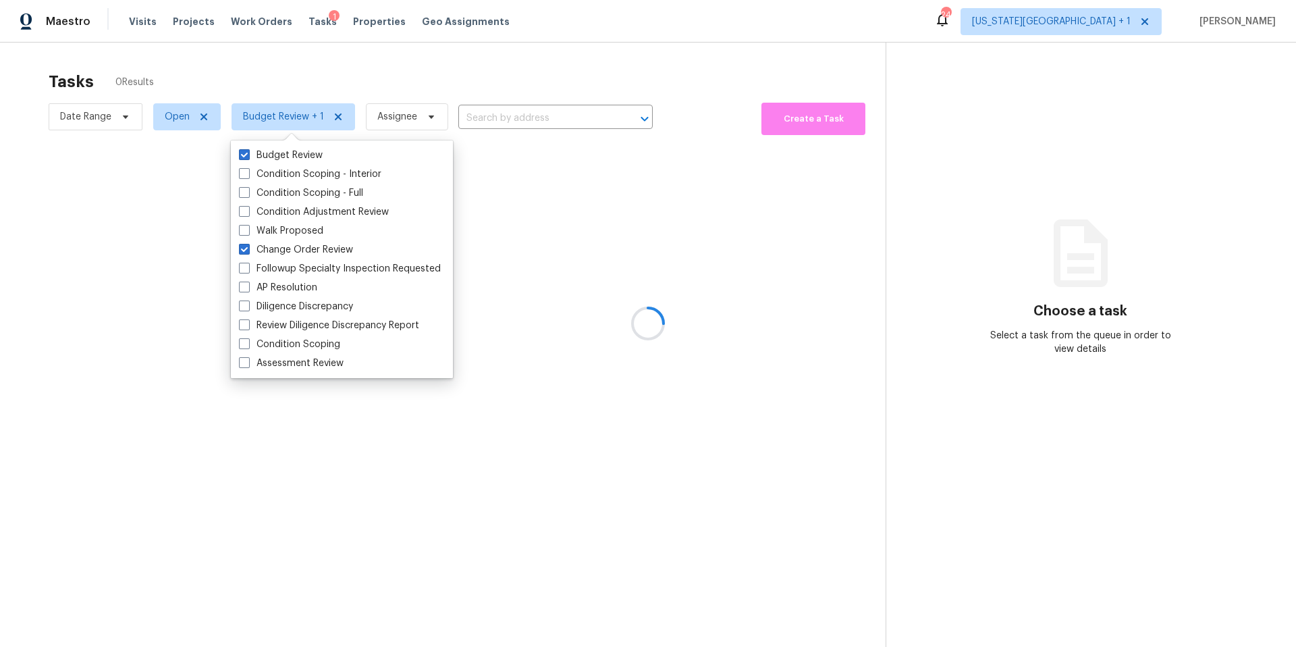
click at [319, 74] on div at bounding box center [648, 323] width 1296 height 647
